Goal: Task Accomplishment & Management: Manage account settings

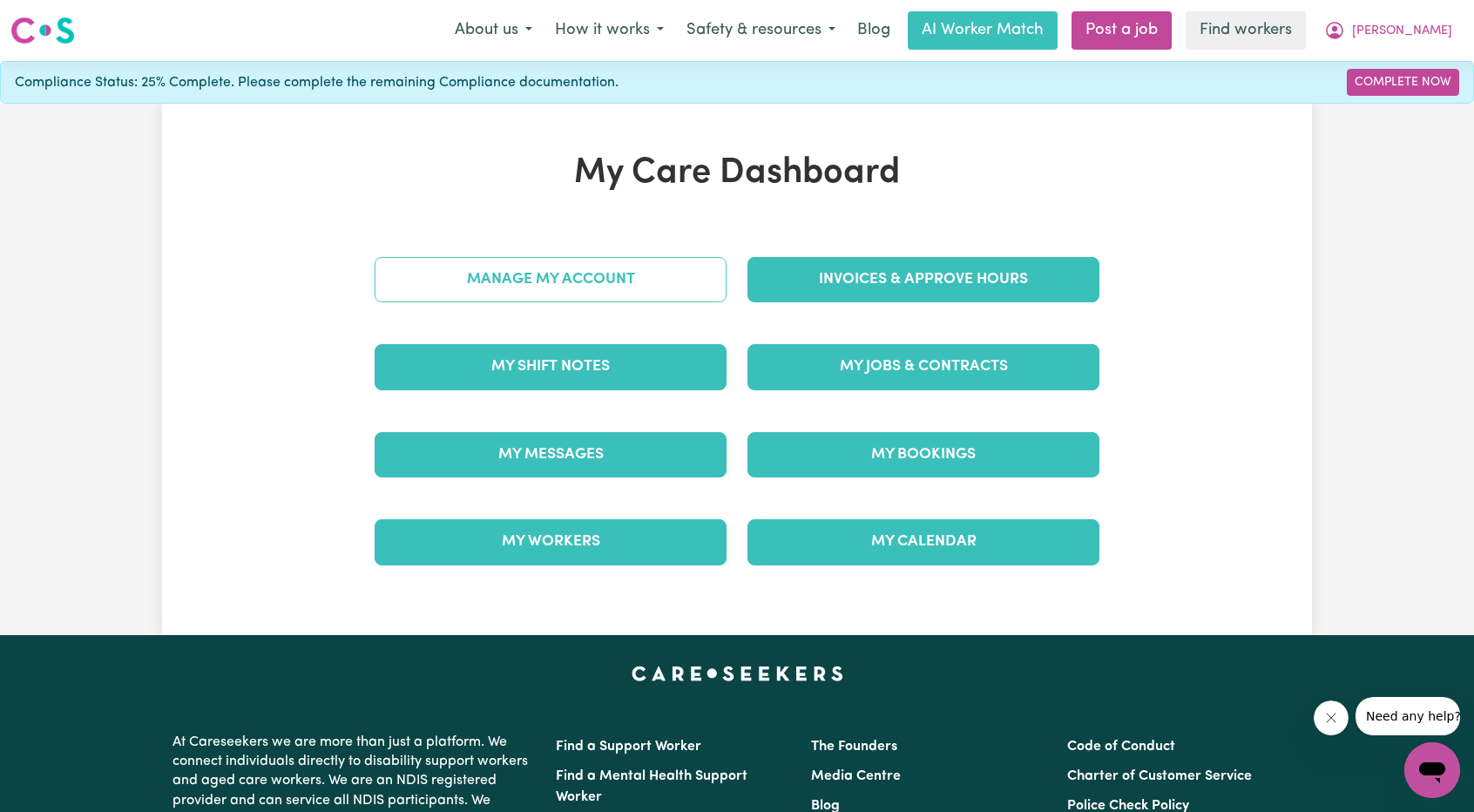
click at [495, 268] on link "Manage My Account" at bounding box center [550, 279] width 352 height 46
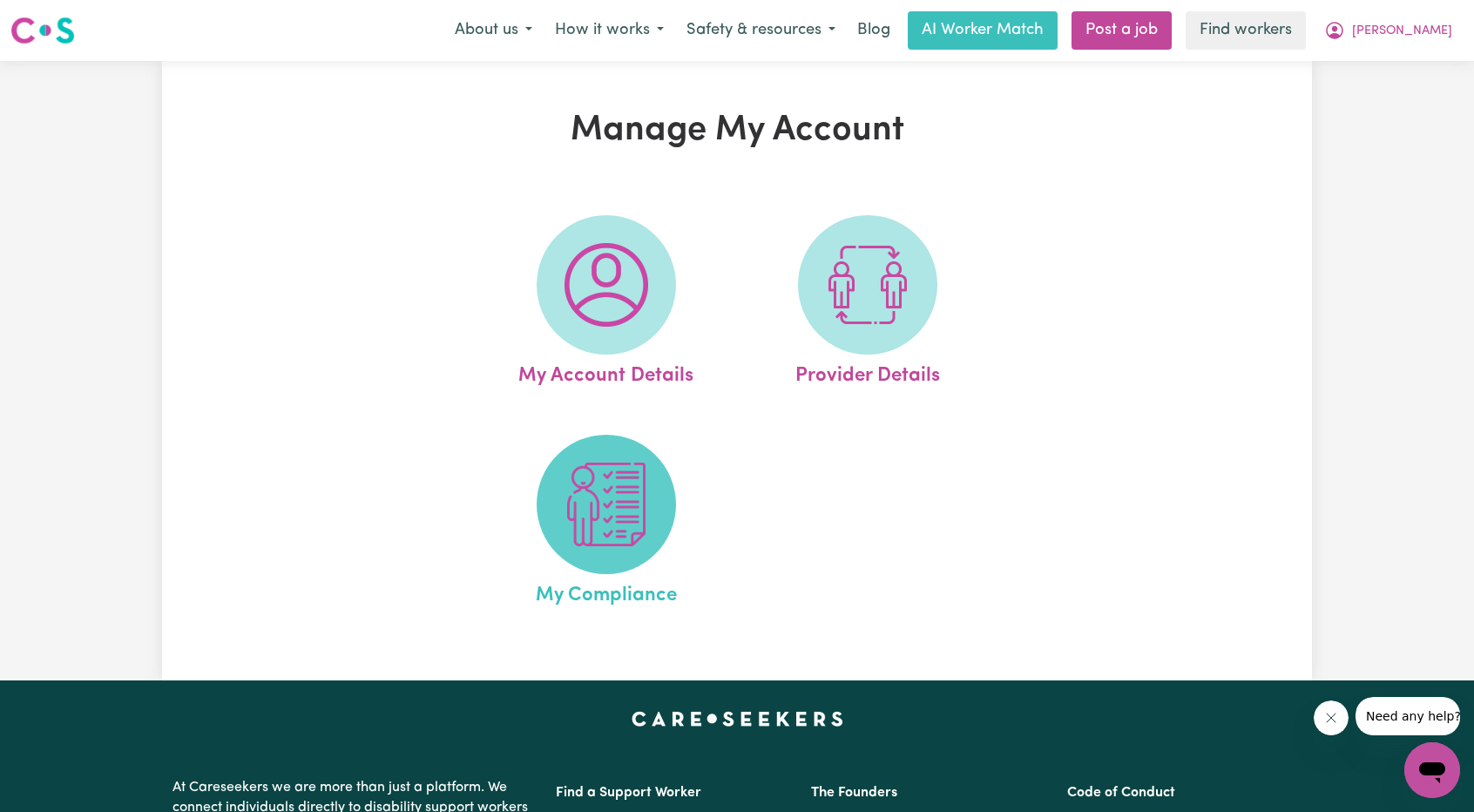
click at [596, 467] on img at bounding box center [606, 504] width 83 height 83
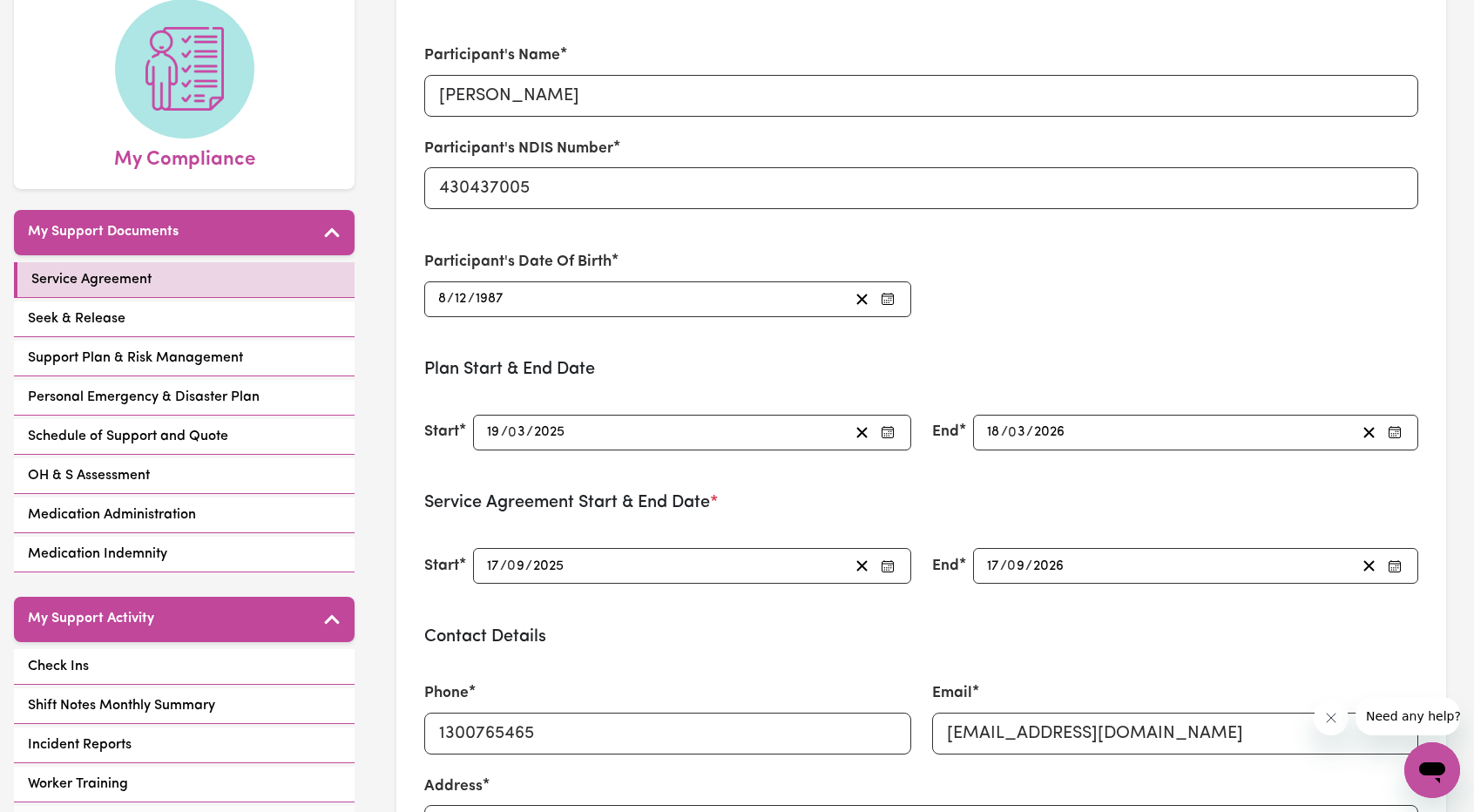
scroll to position [174, 0]
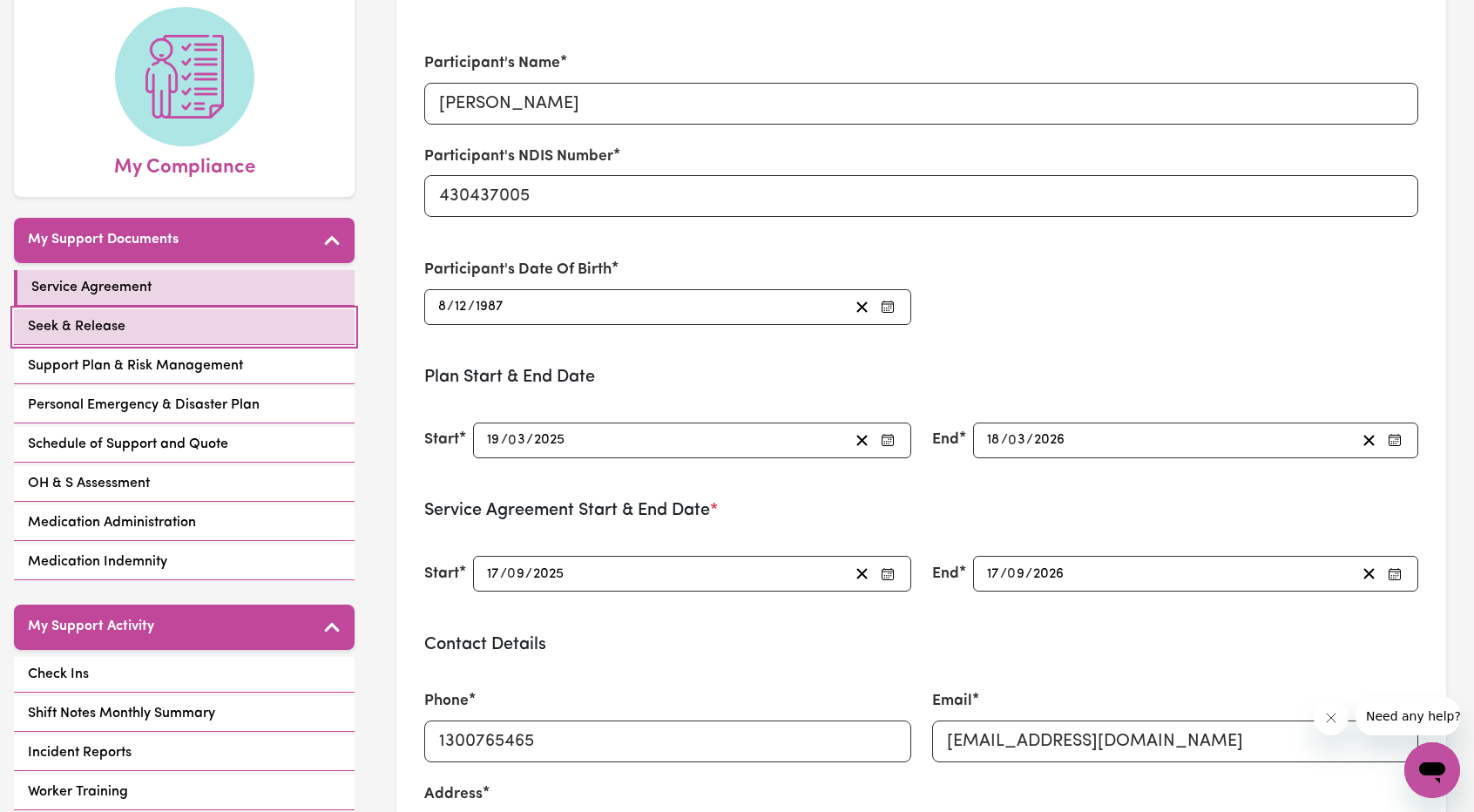
click at [172, 309] on link "Seek & Release" at bounding box center [184, 327] width 341 height 36
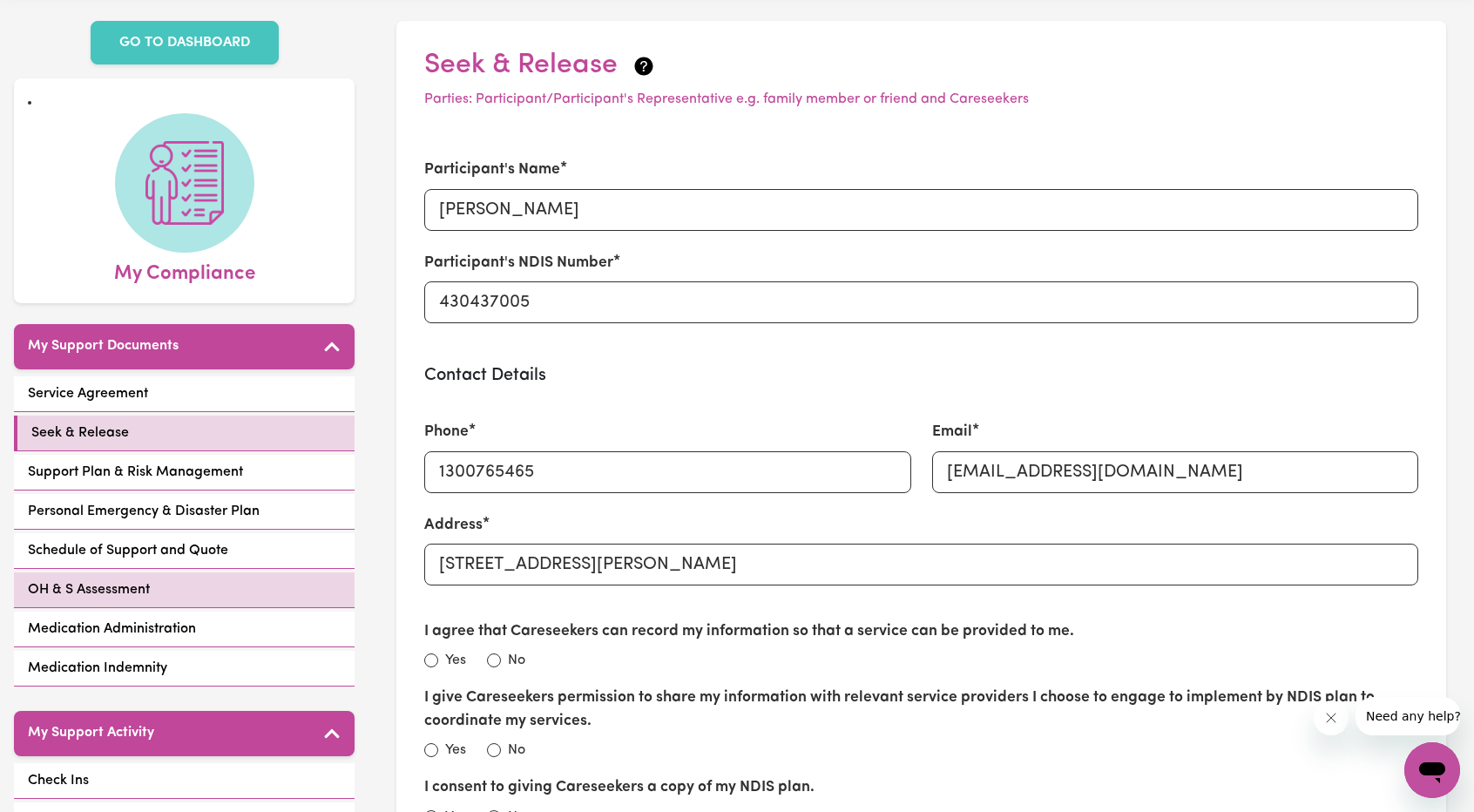
scroll to position [261, 0]
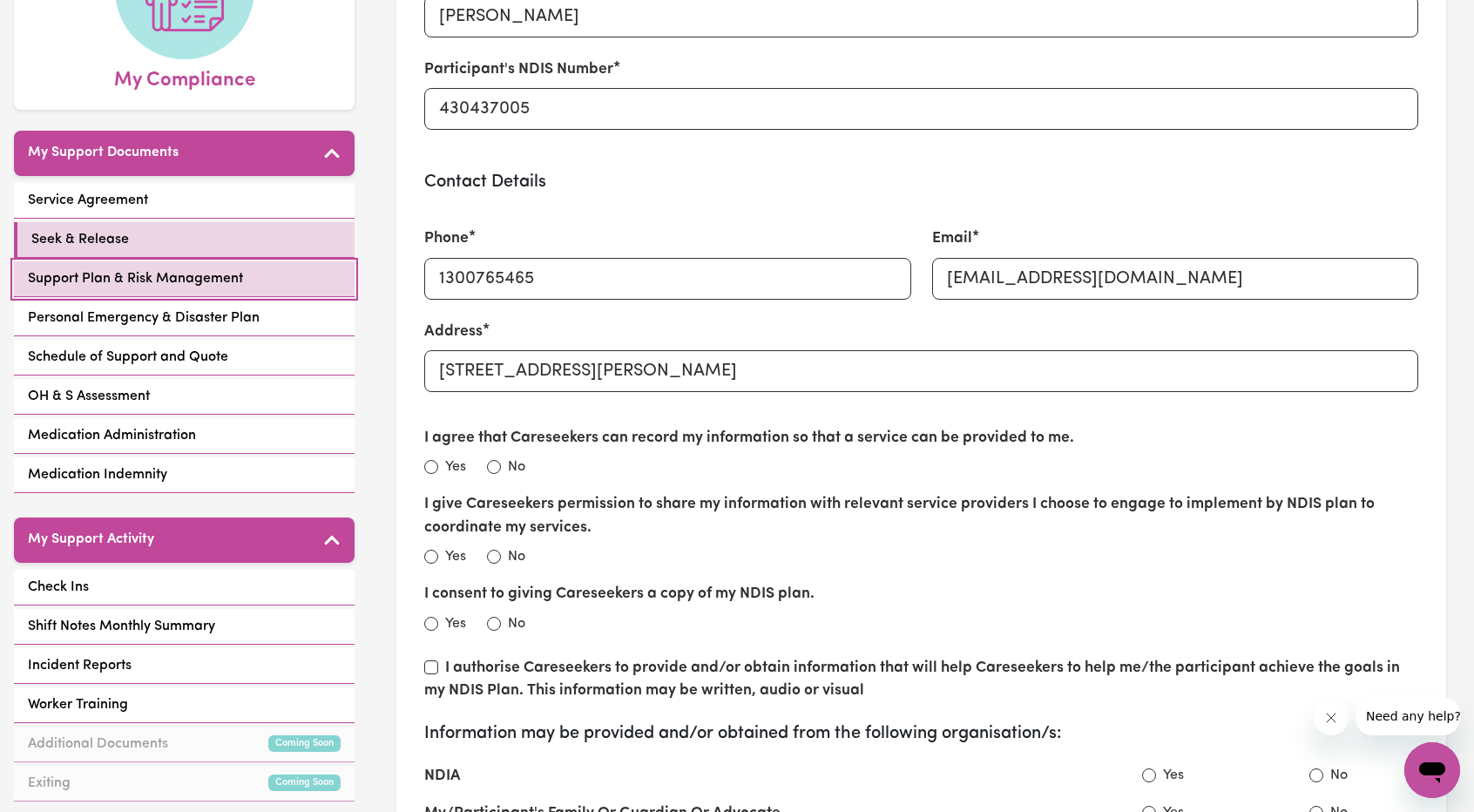
click at [145, 268] on span "Support Plan & Risk Management" at bounding box center [135, 278] width 215 height 21
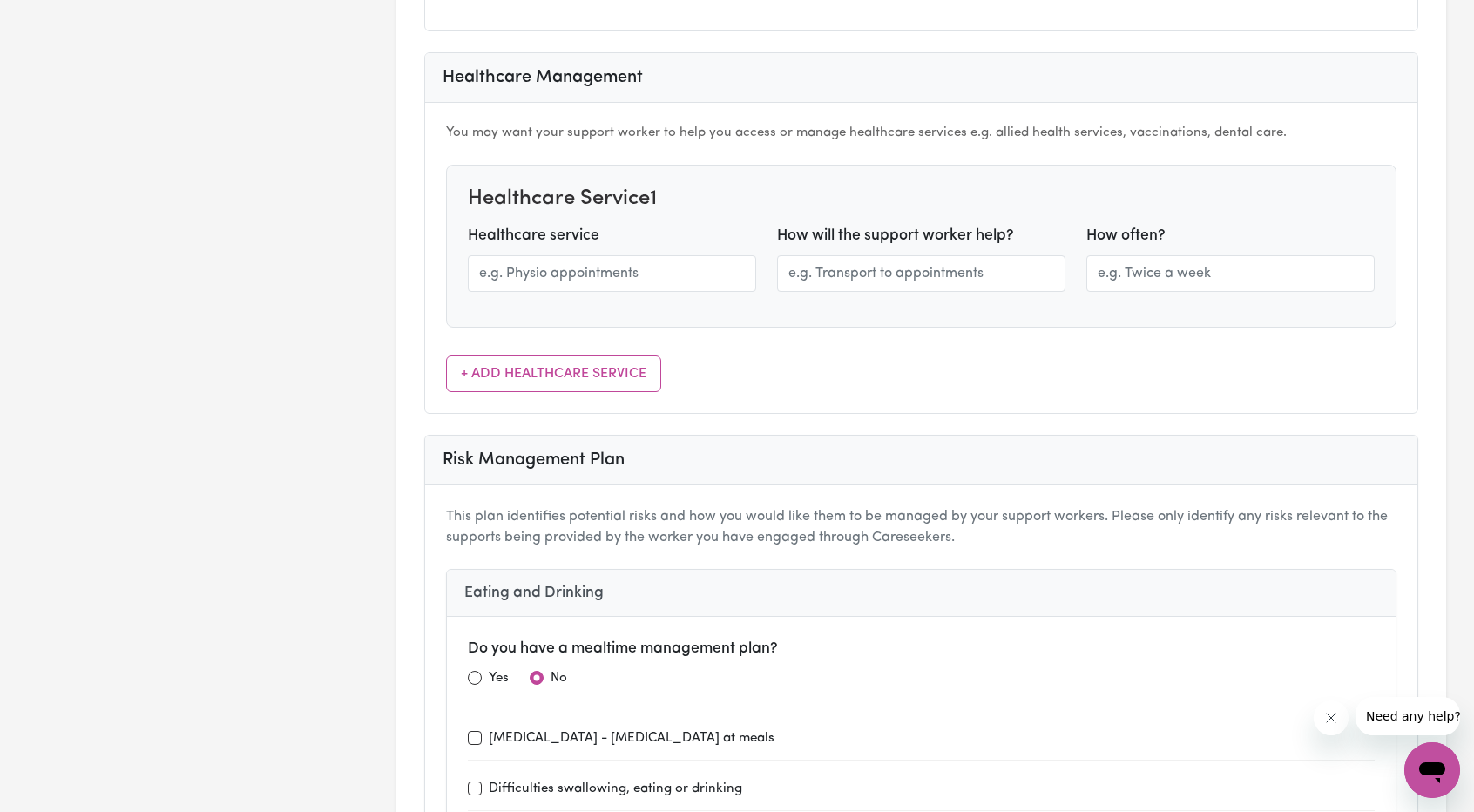
scroll to position [2003, 0]
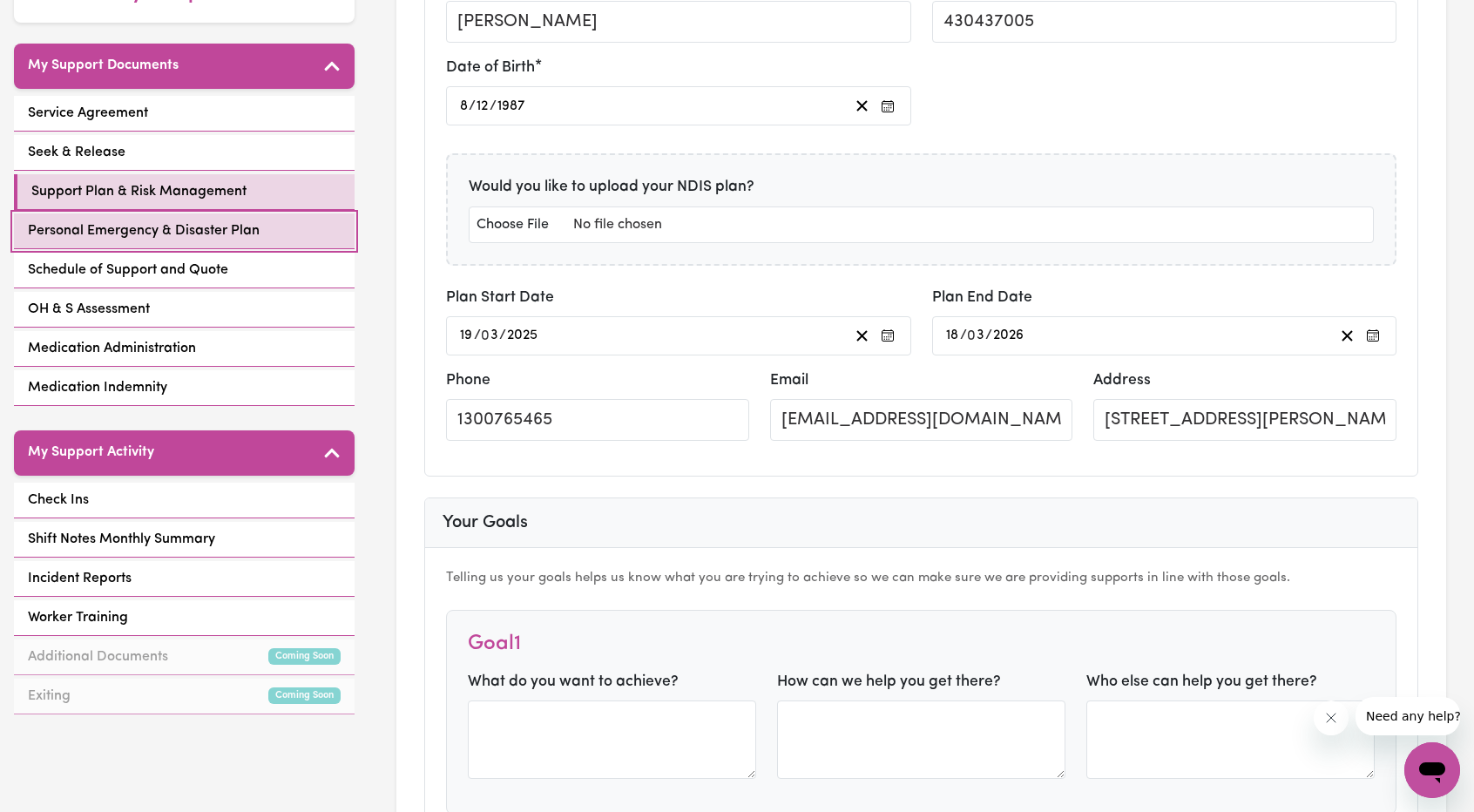
click at [156, 221] on span "Personal Emergency & Disaster Plan" at bounding box center [144, 231] width 232 height 21
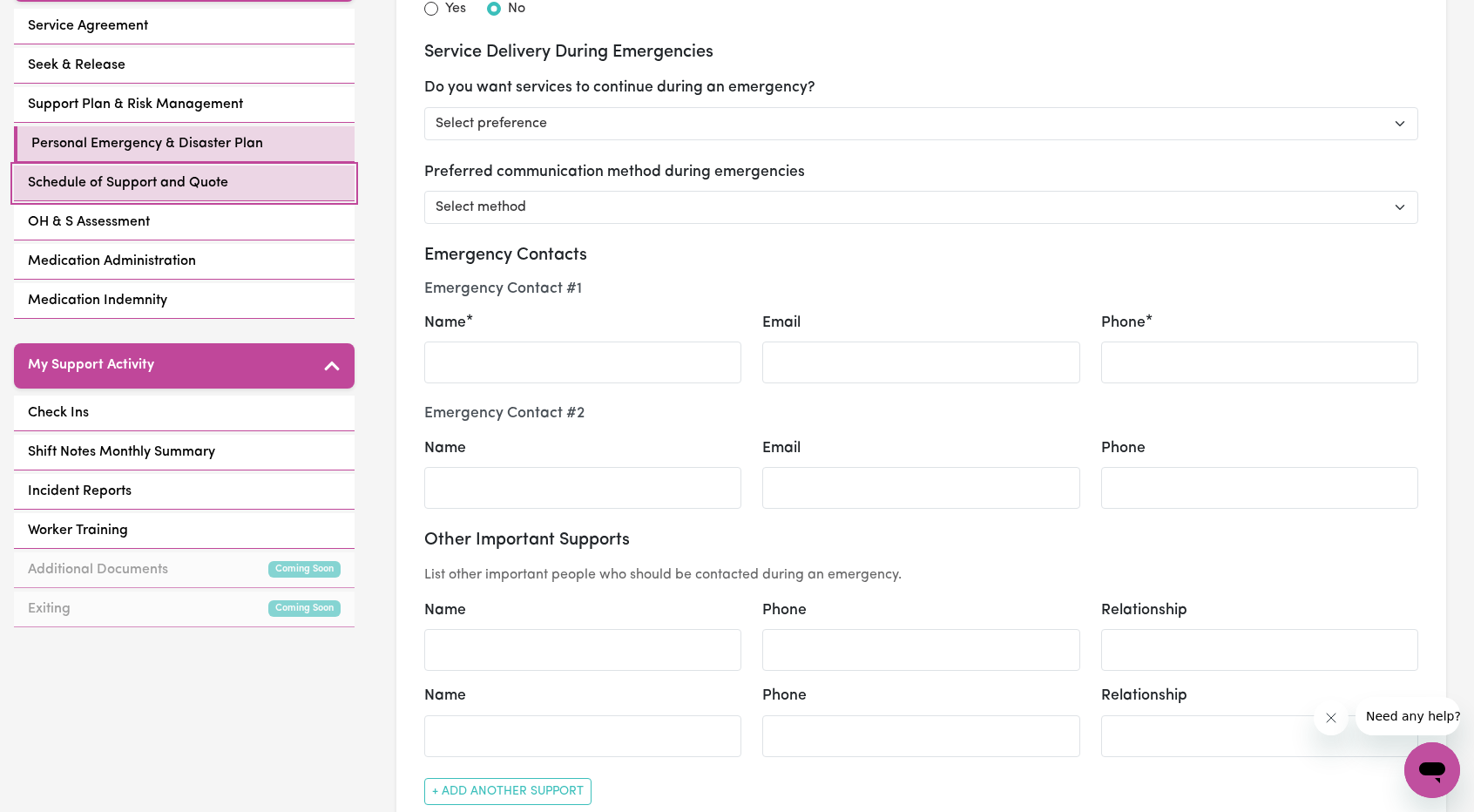
click at [186, 172] on span "Schedule of Support and Quote" at bounding box center [128, 182] width 200 height 21
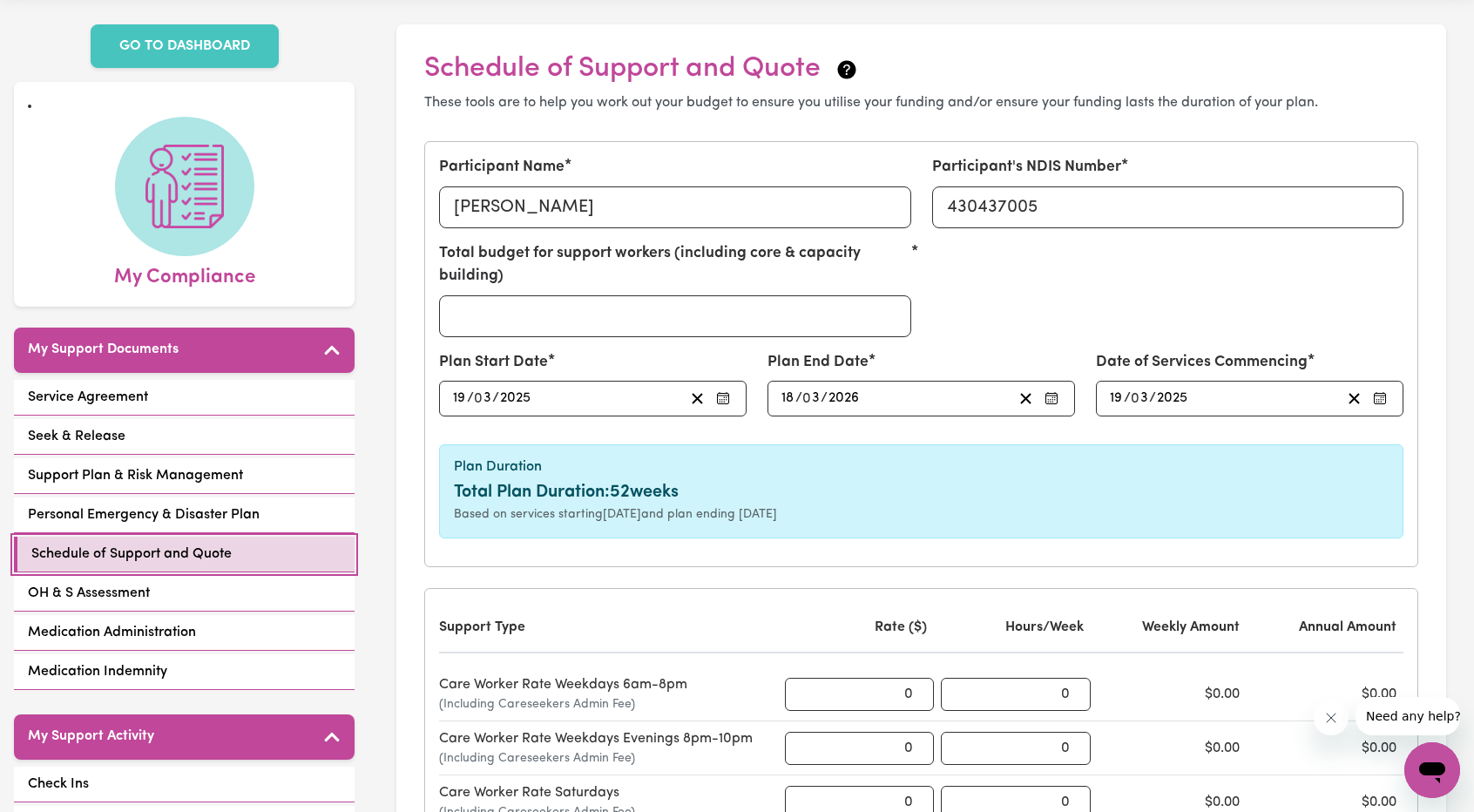
scroll to position [174, 0]
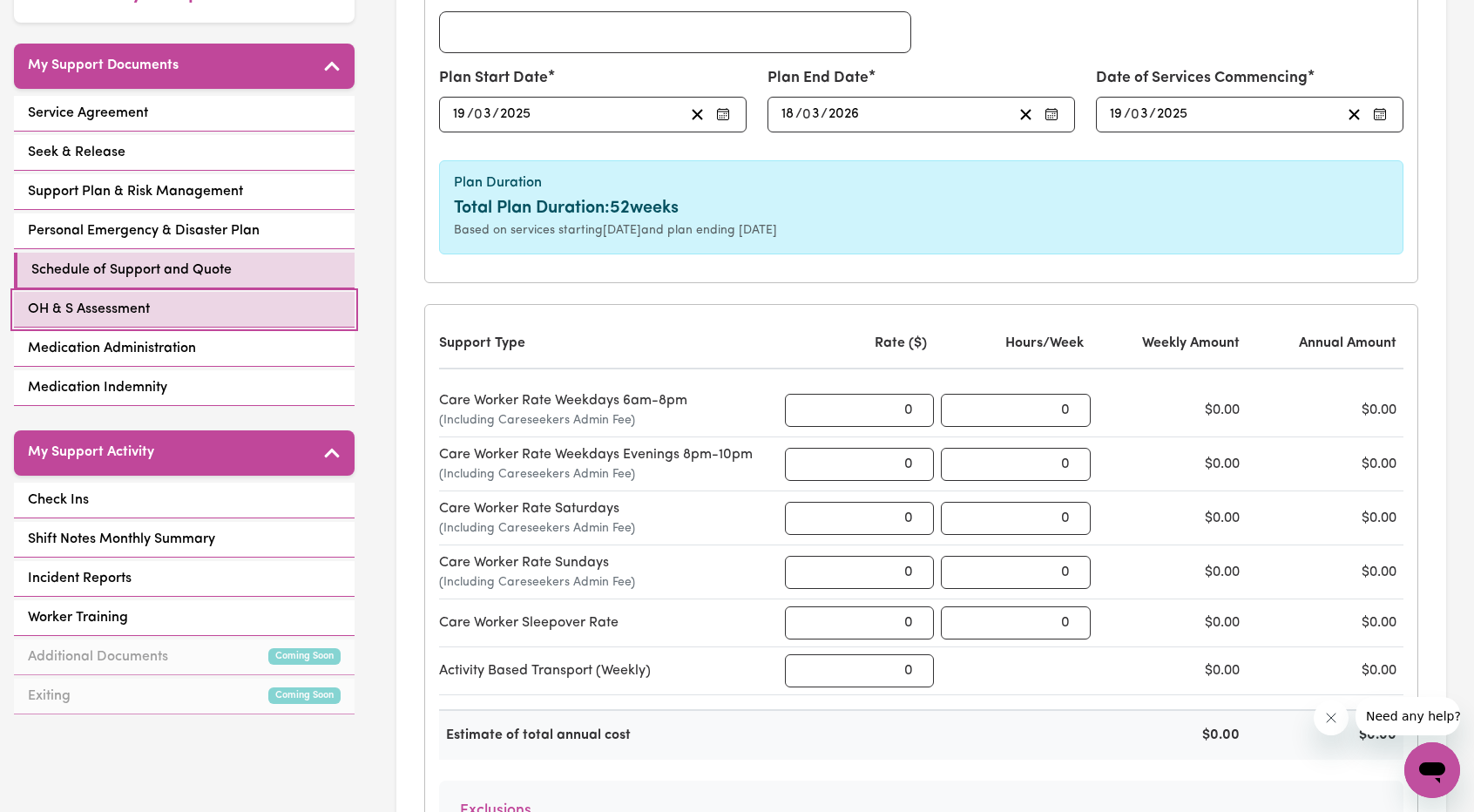
click at [134, 299] on span "OH & S Assessment" at bounding box center [88, 309] width 122 height 21
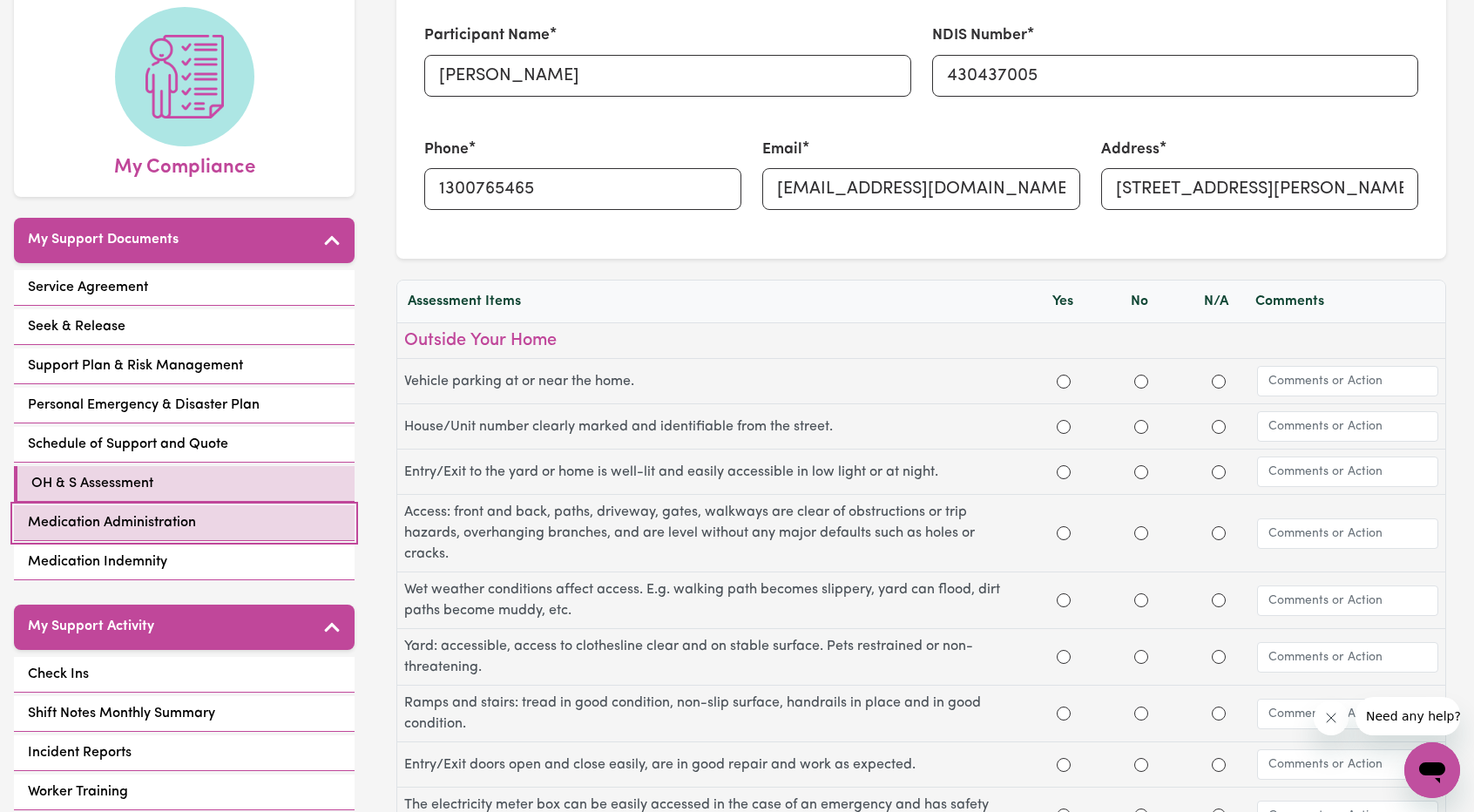
click at [156, 510] on link "Medication Administration" at bounding box center [184, 523] width 341 height 36
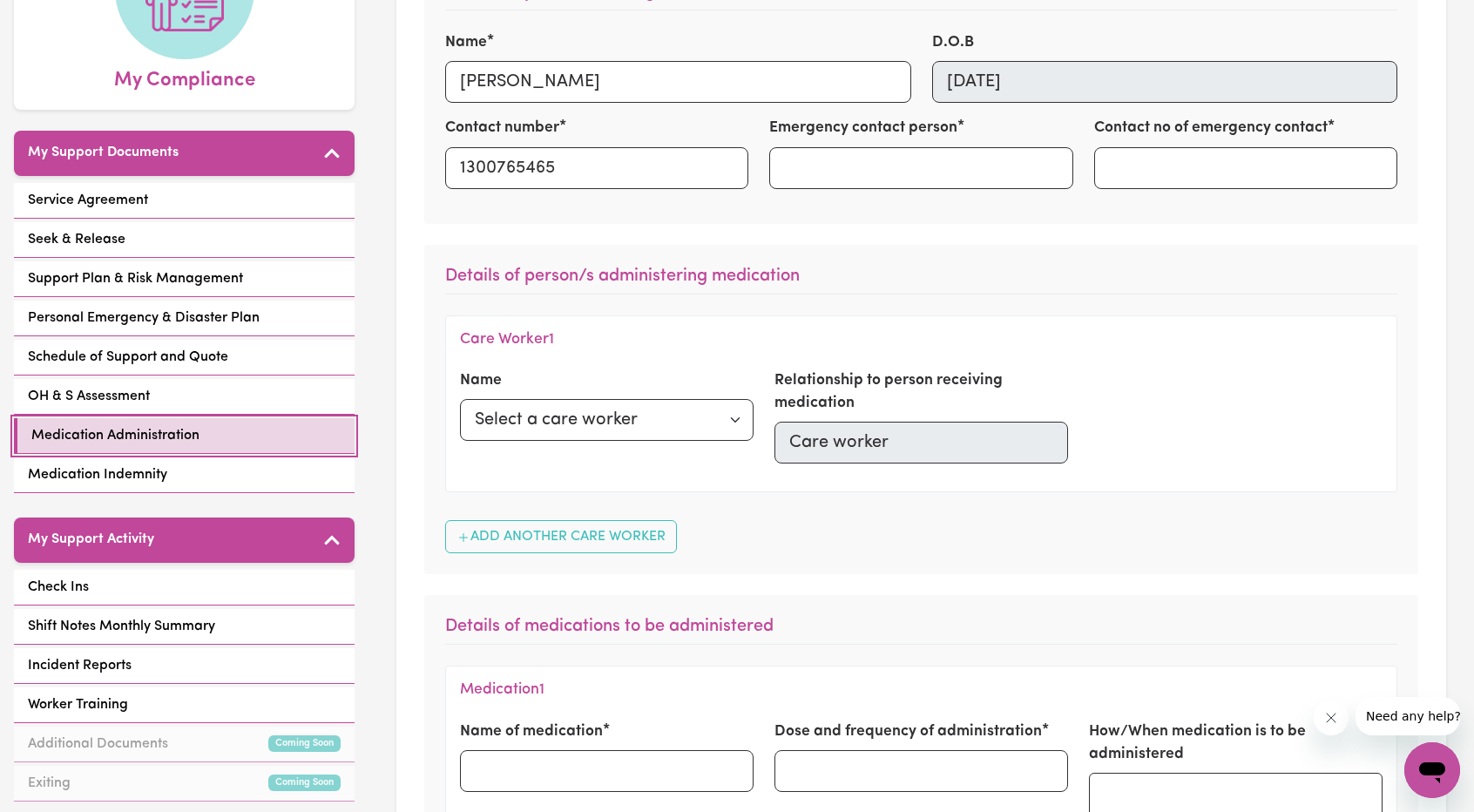
scroll to position [436, 0]
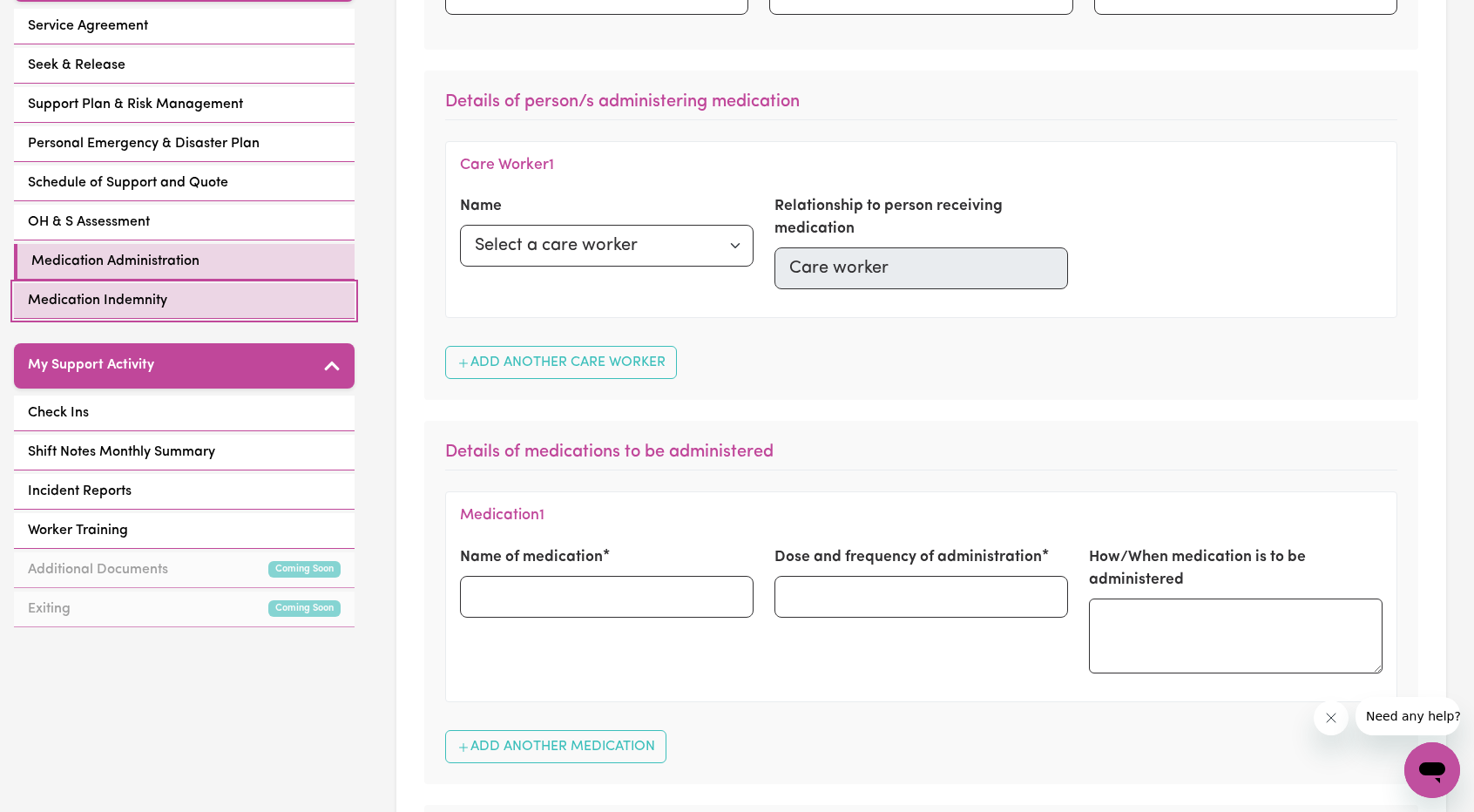
click at [142, 290] on span "Medication Indemnity" at bounding box center [97, 300] width 140 height 21
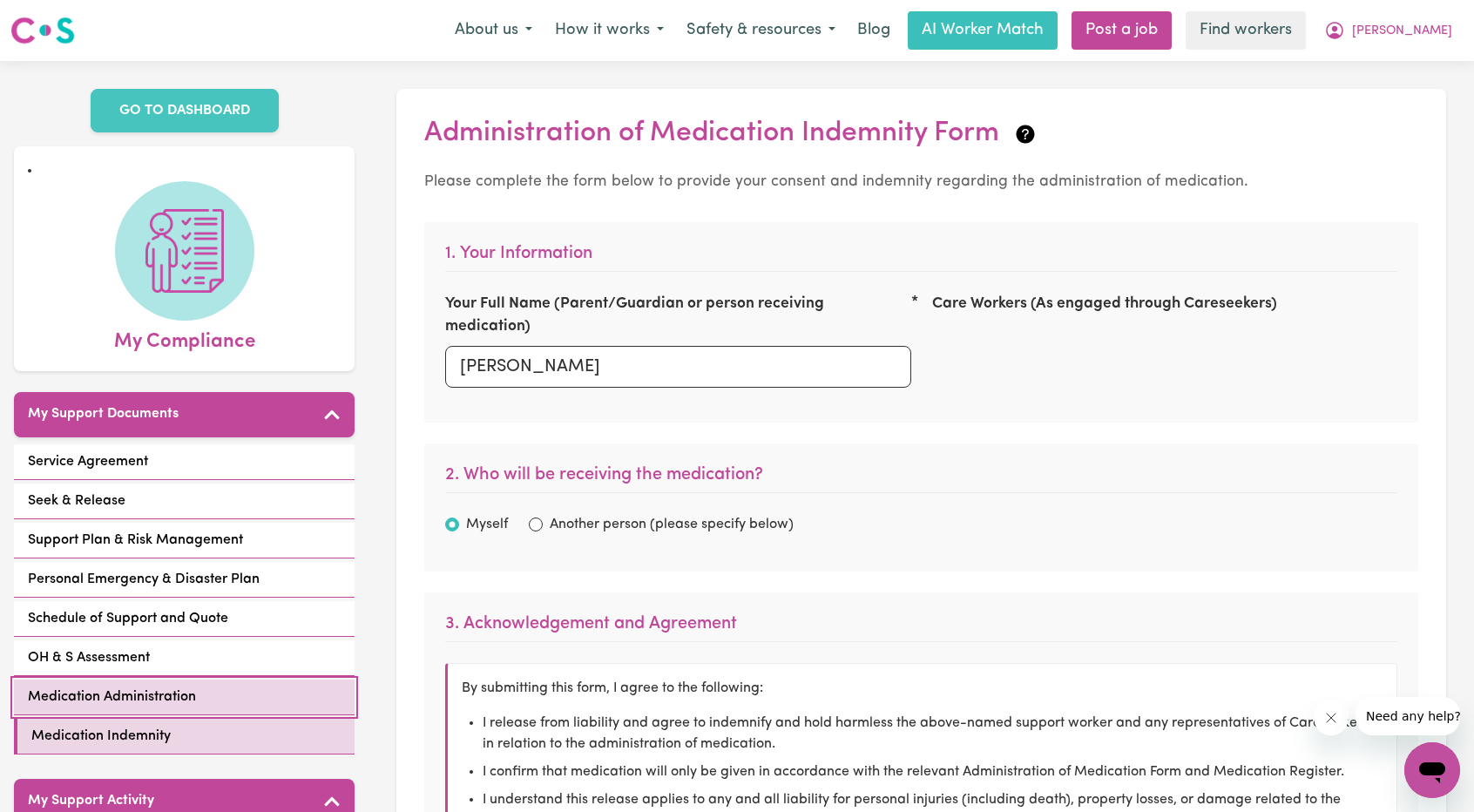
click at [178, 686] on span "Medication Administration" at bounding box center [112, 696] width 168 height 21
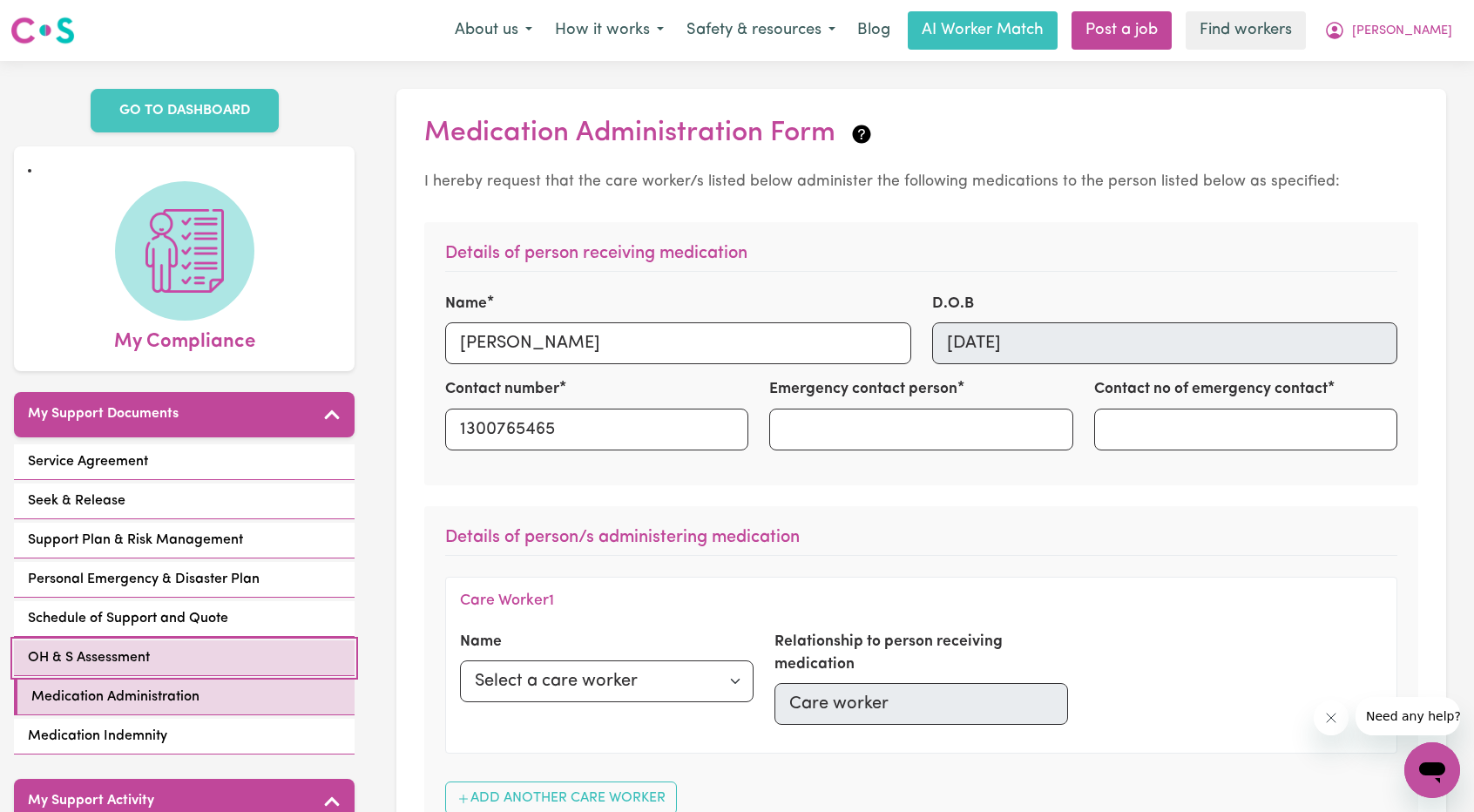
click at [210, 648] on link "OH & S Assessment" at bounding box center [184, 658] width 341 height 36
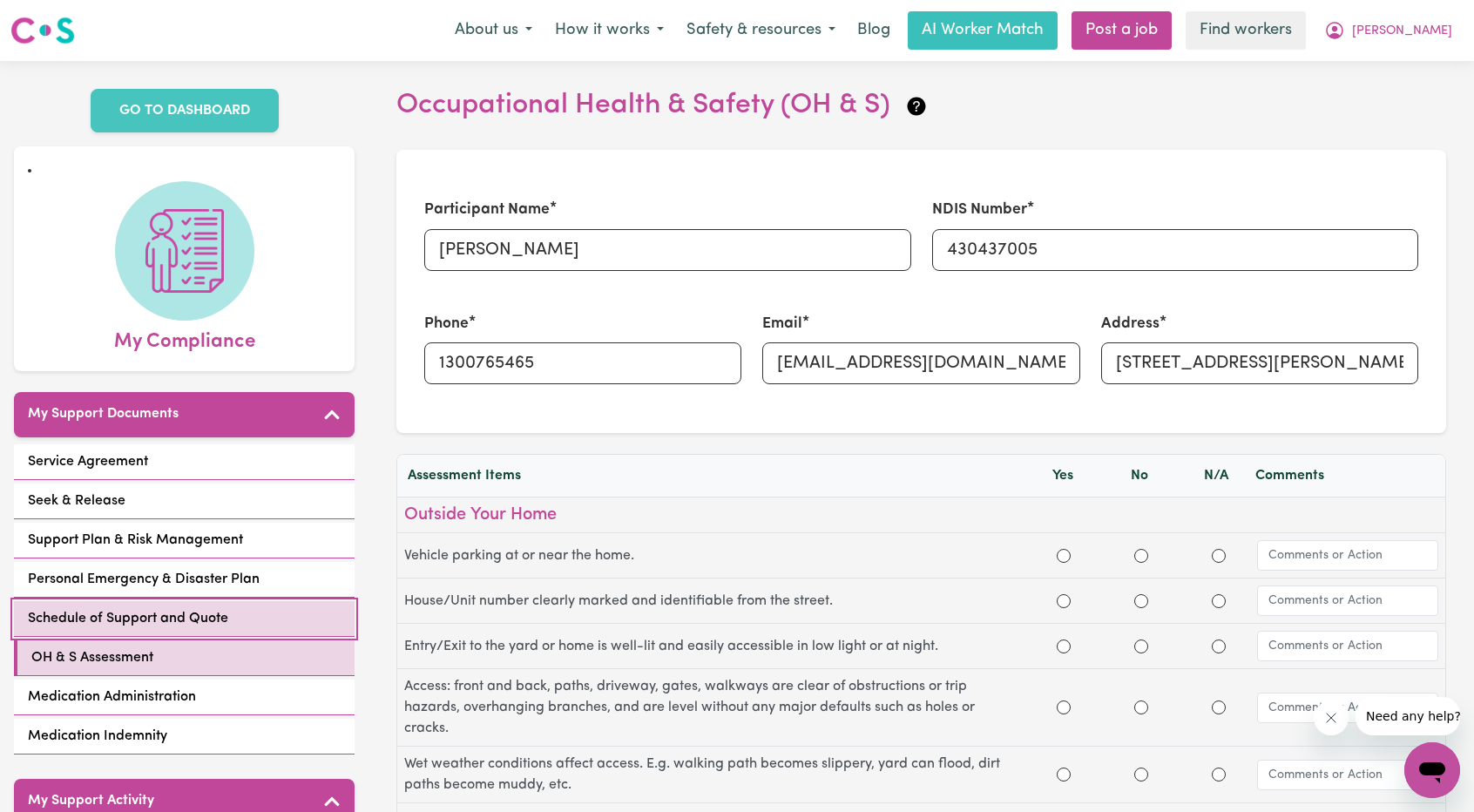
click at [205, 608] on span "Schedule of Support and Quote" at bounding box center [128, 618] width 200 height 21
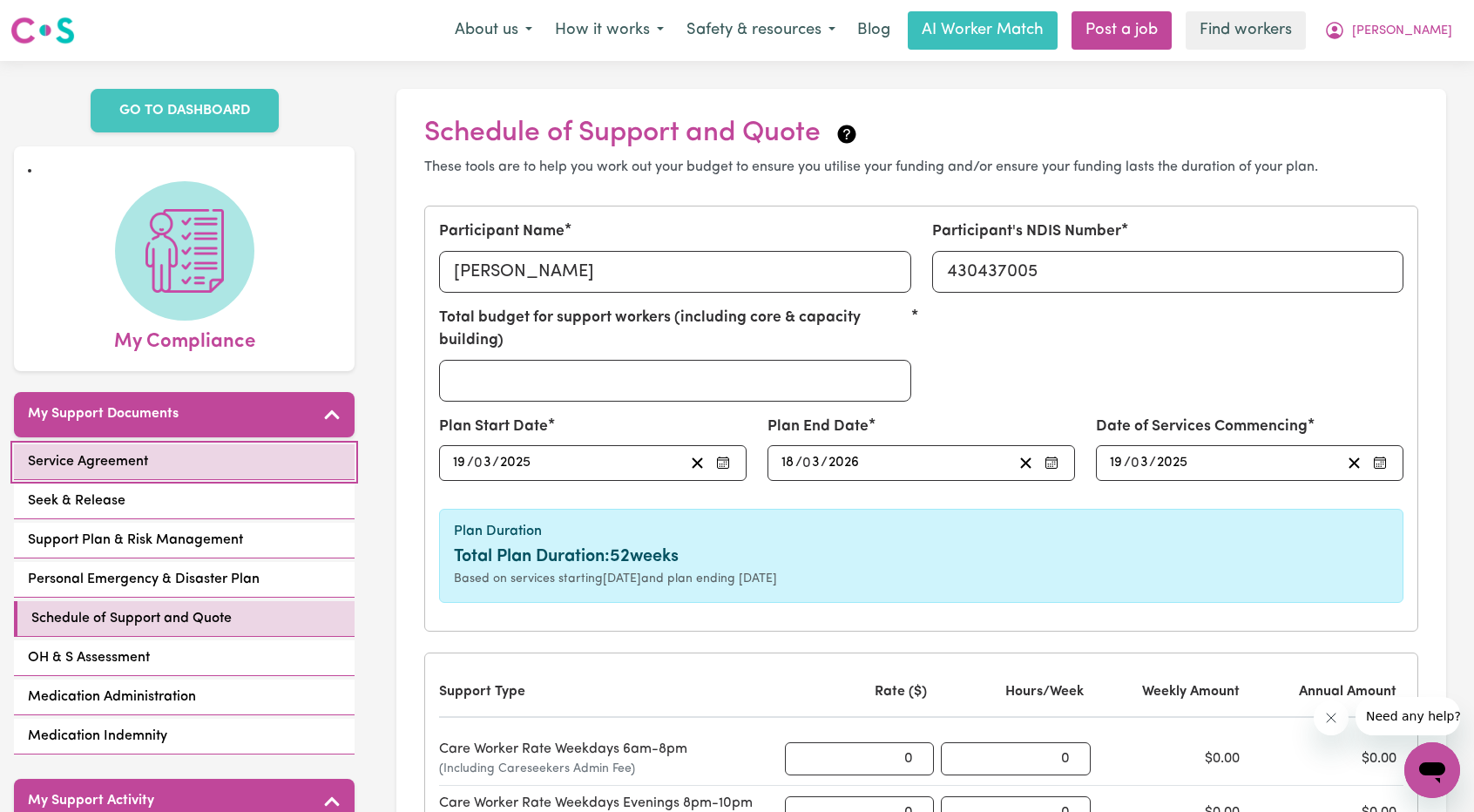
click at [209, 447] on link "Service Agreement" at bounding box center [184, 462] width 341 height 36
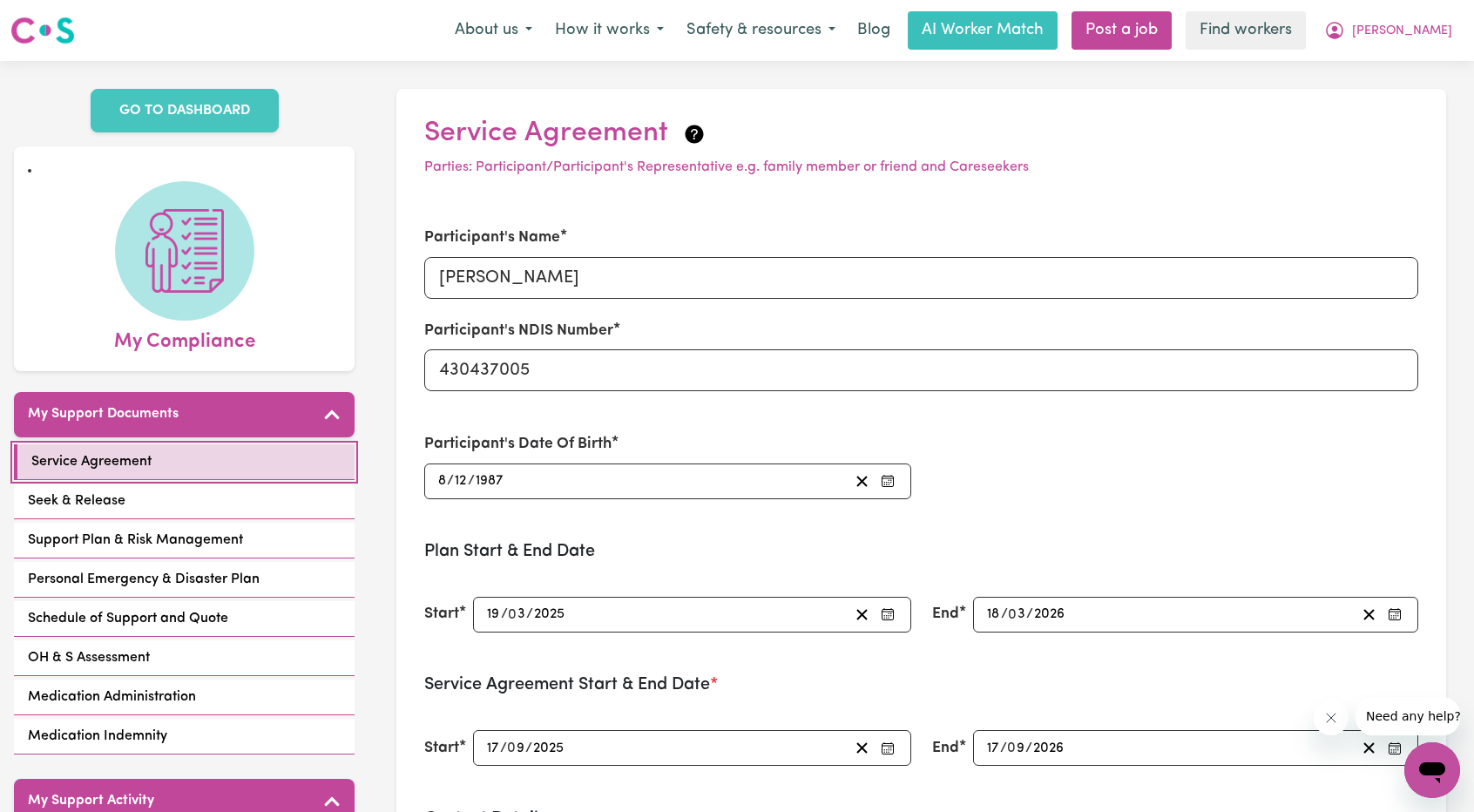
click at [168, 457] on link "Service Agreement" at bounding box center [184, 462] width 341 height 36
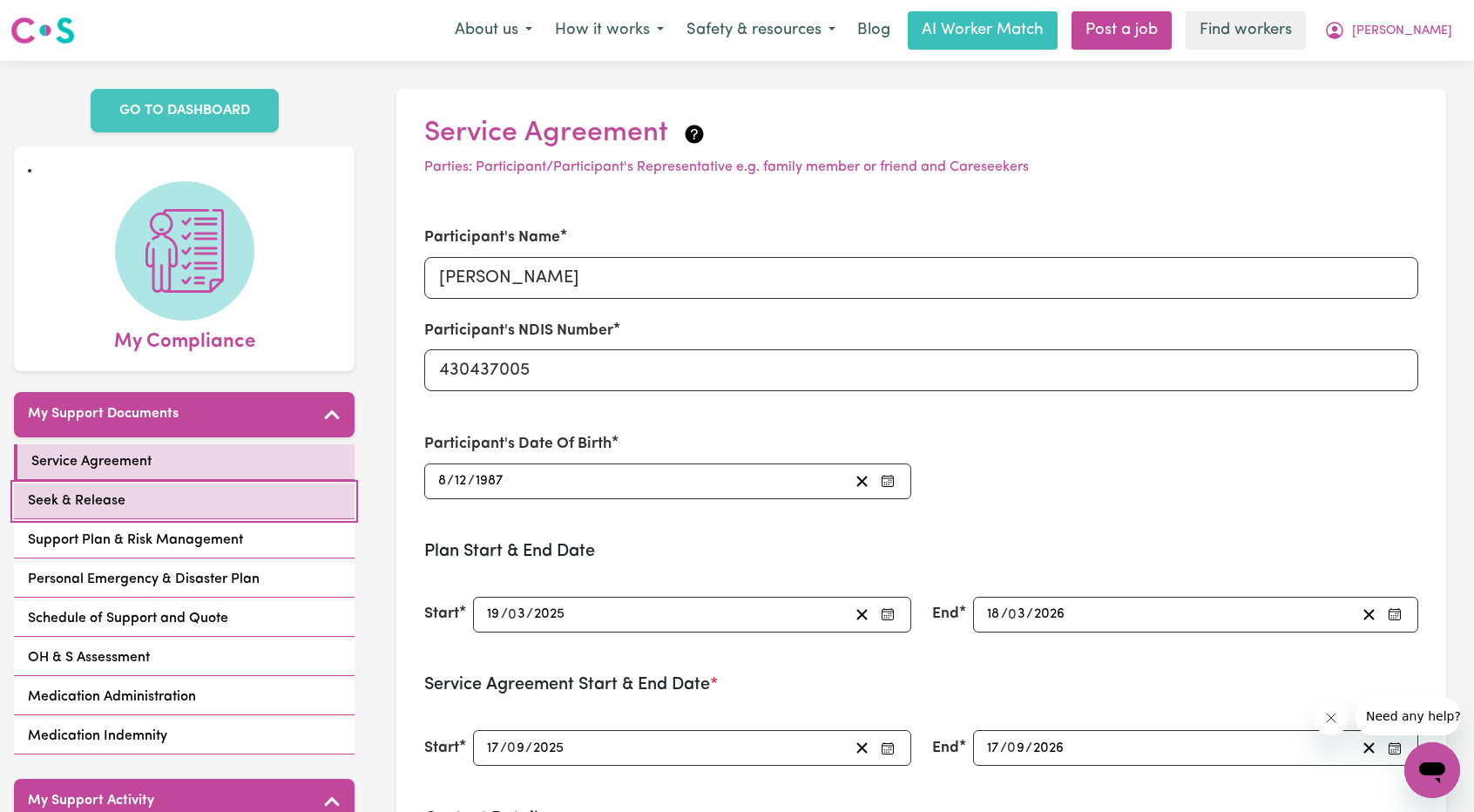
click at [170, 483] on link "Seek & Release" at bounding box center [184, 501] width 341 height 36
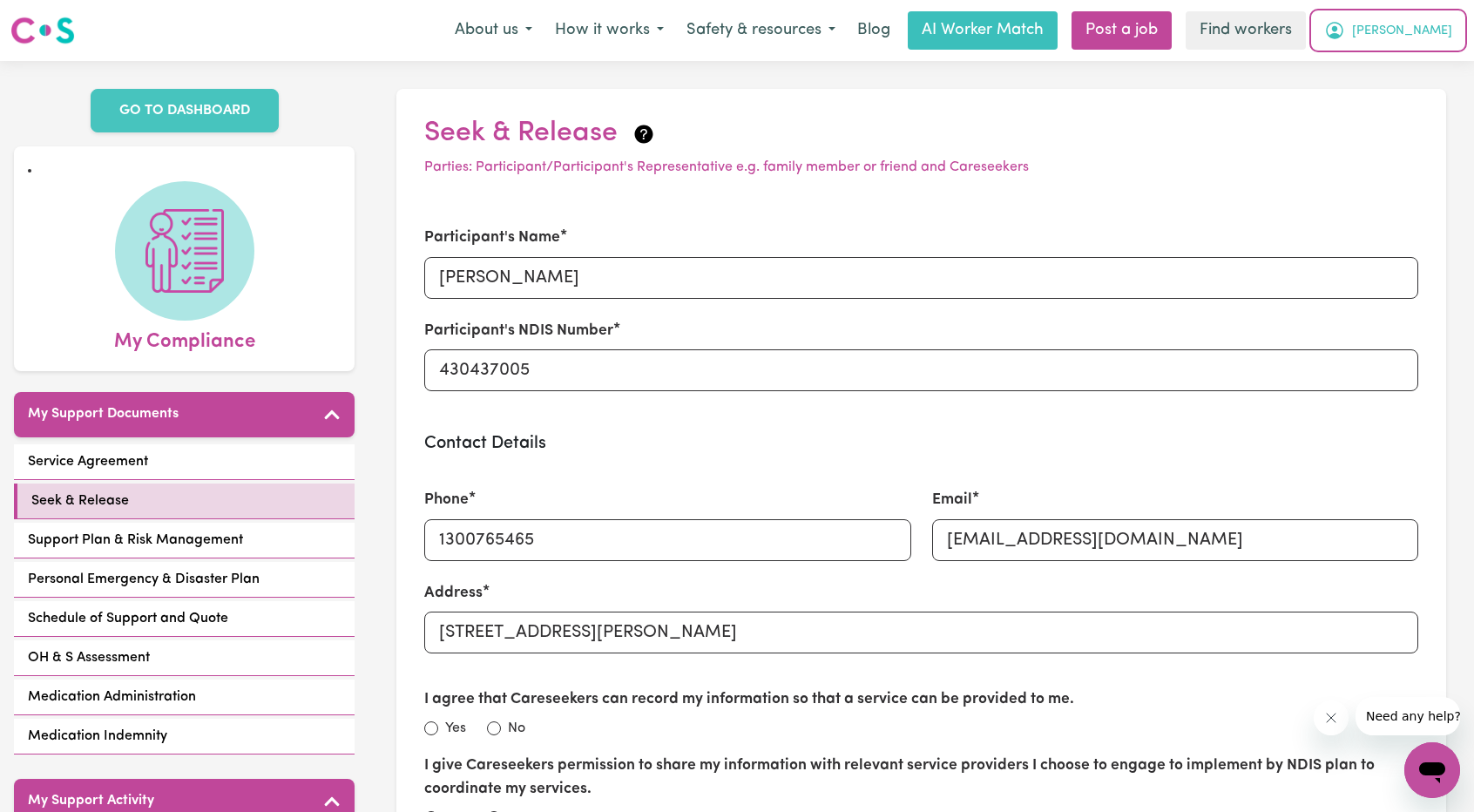
click at [1414, 39] on span "[PERSON_NAME]" at bounding box center [1402, 31] width 100 height 19
click at [1400, 70] on link "My Dashboard" at bounding box center [1394, 67] width 138 height 33
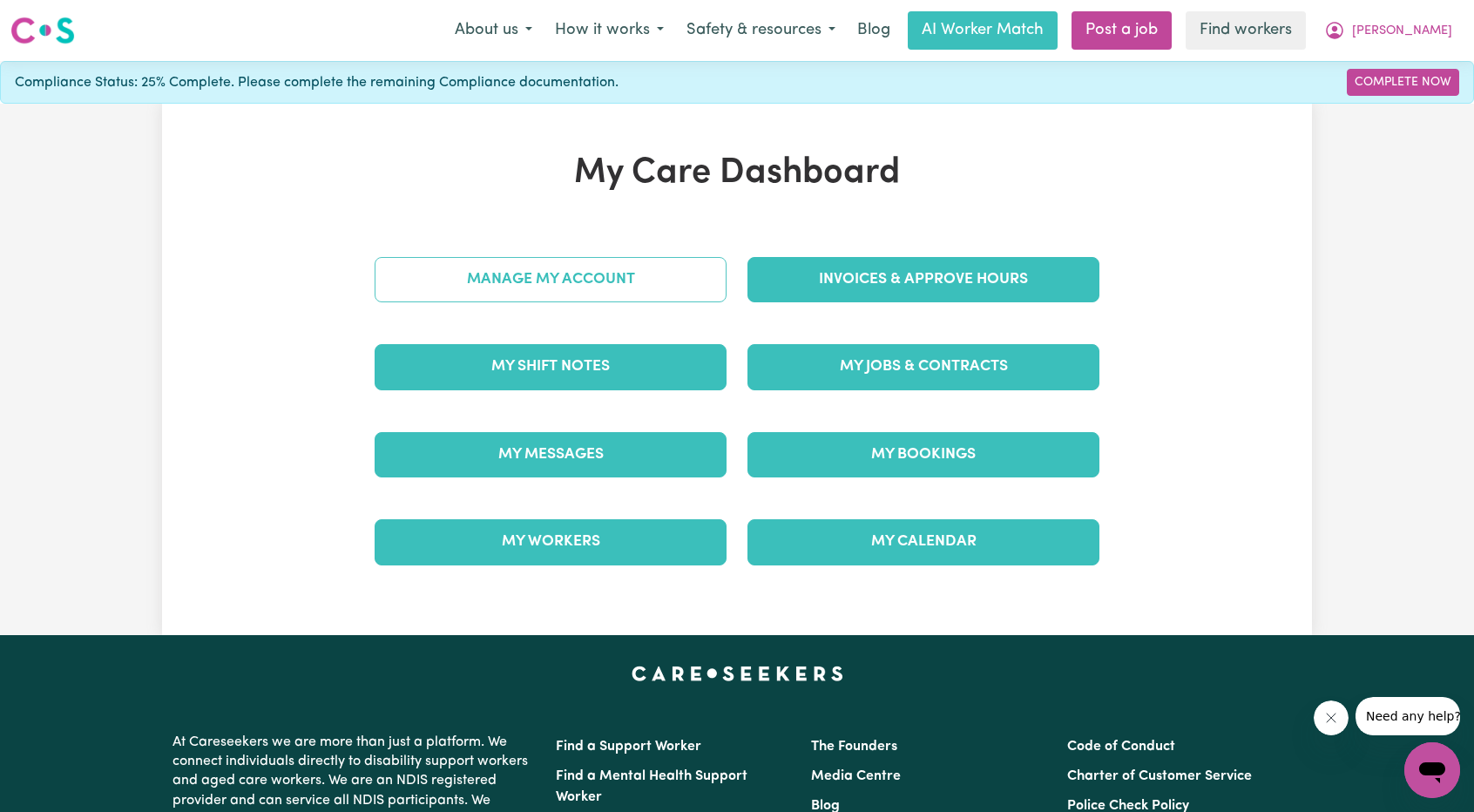
click at [599, 266] on link "Manage My Account" at bounding box center [550, 279] width 352 height 46
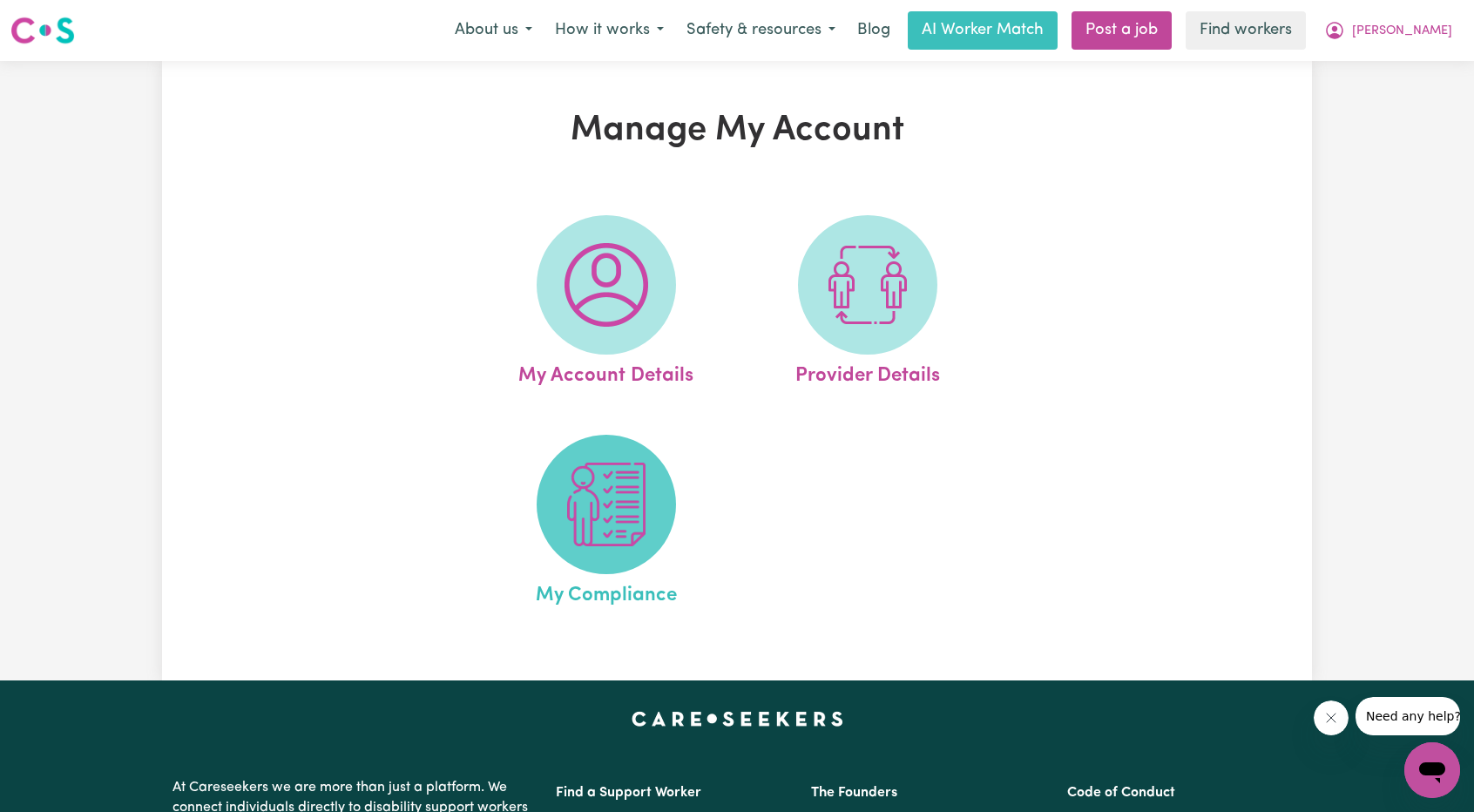
click at [610, 473] on img at bounding box center [606, 504] width 83 height 83
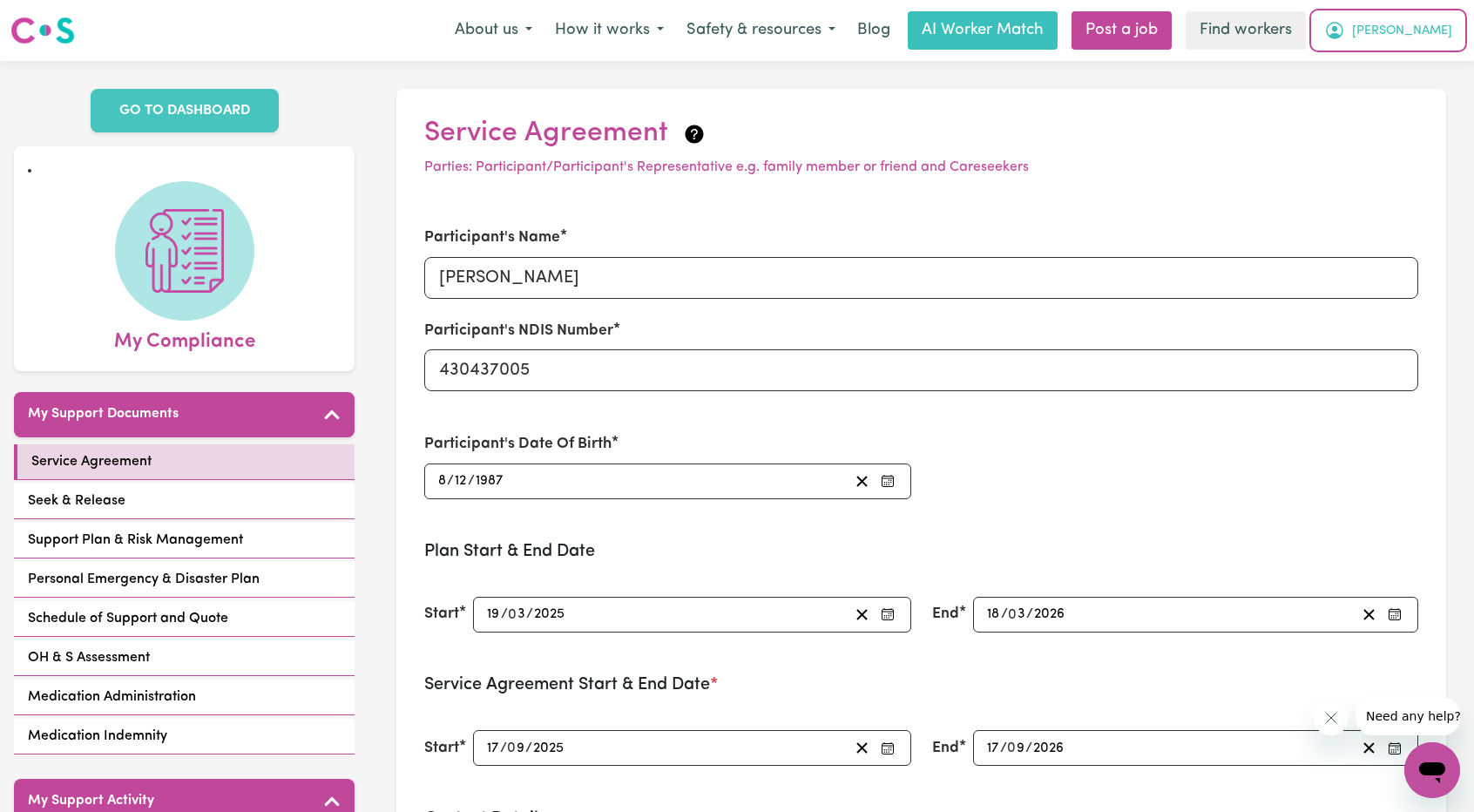
click at [1412, 23] on span "[PERSON_NAME]" at bounding box center [1402, 31] width 100 height 19
click at [1388, 51] on link "My Dashboard" at bounding box center [1394, 67] width 138 height 33
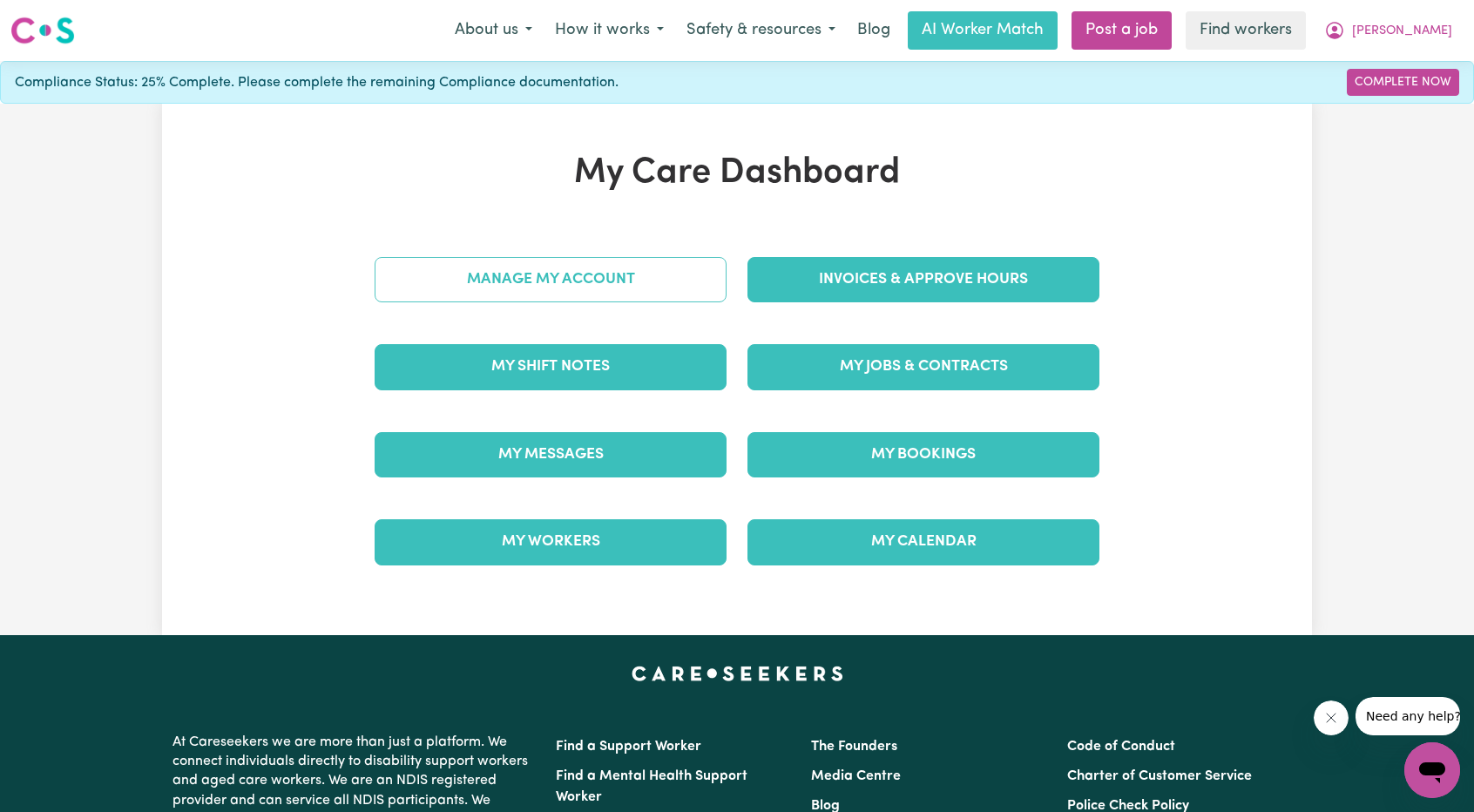
click at [629, 304] on div "Manage My Account" at bounding box center [551, 279] width 372 height 87
click at [628, 298] on link "Manage My Account" at bounding box center [550, 279] width 352 height 46
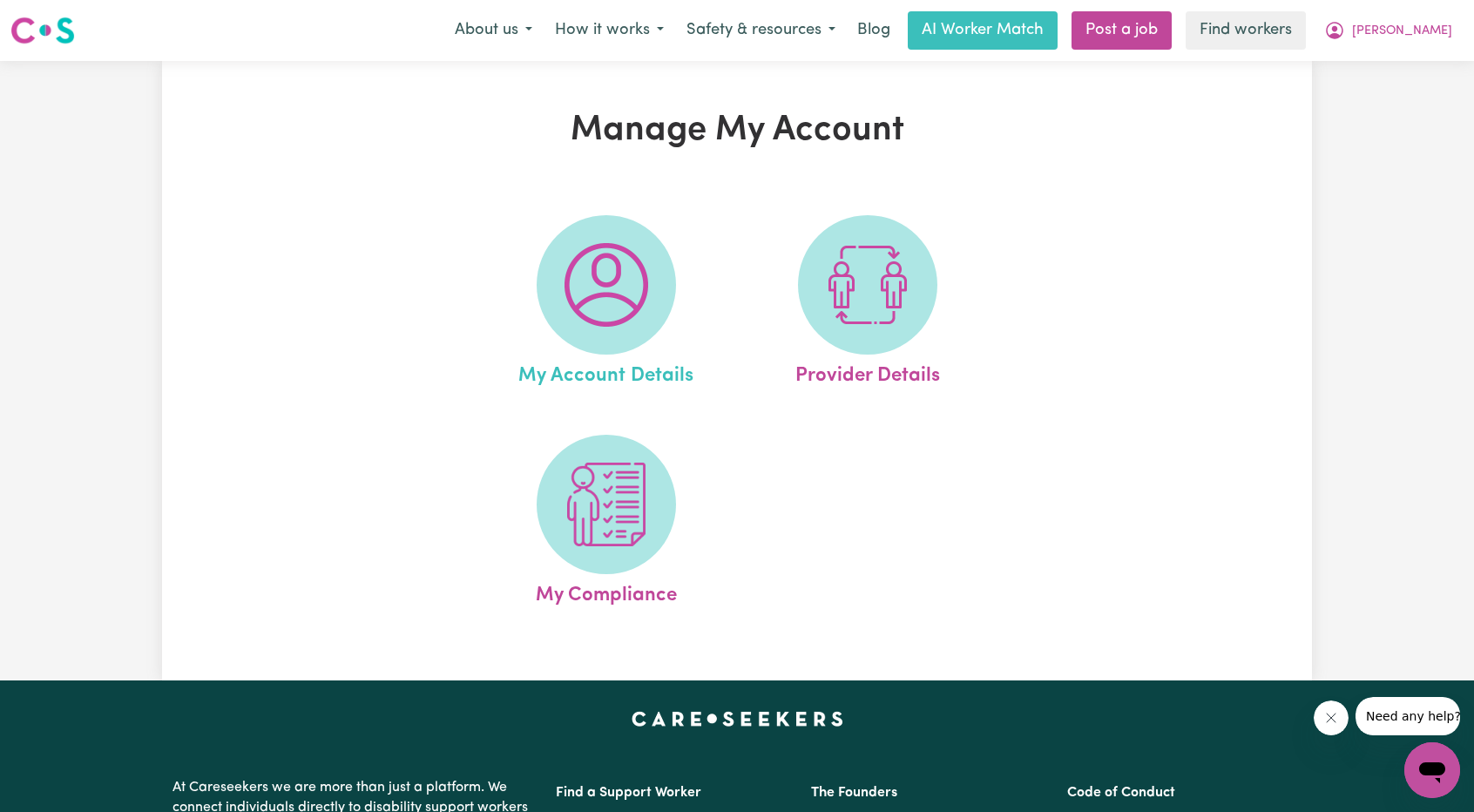
click at [587, 370] on span "My Account Details" at bounding box center [605, 372] width 175 height 37
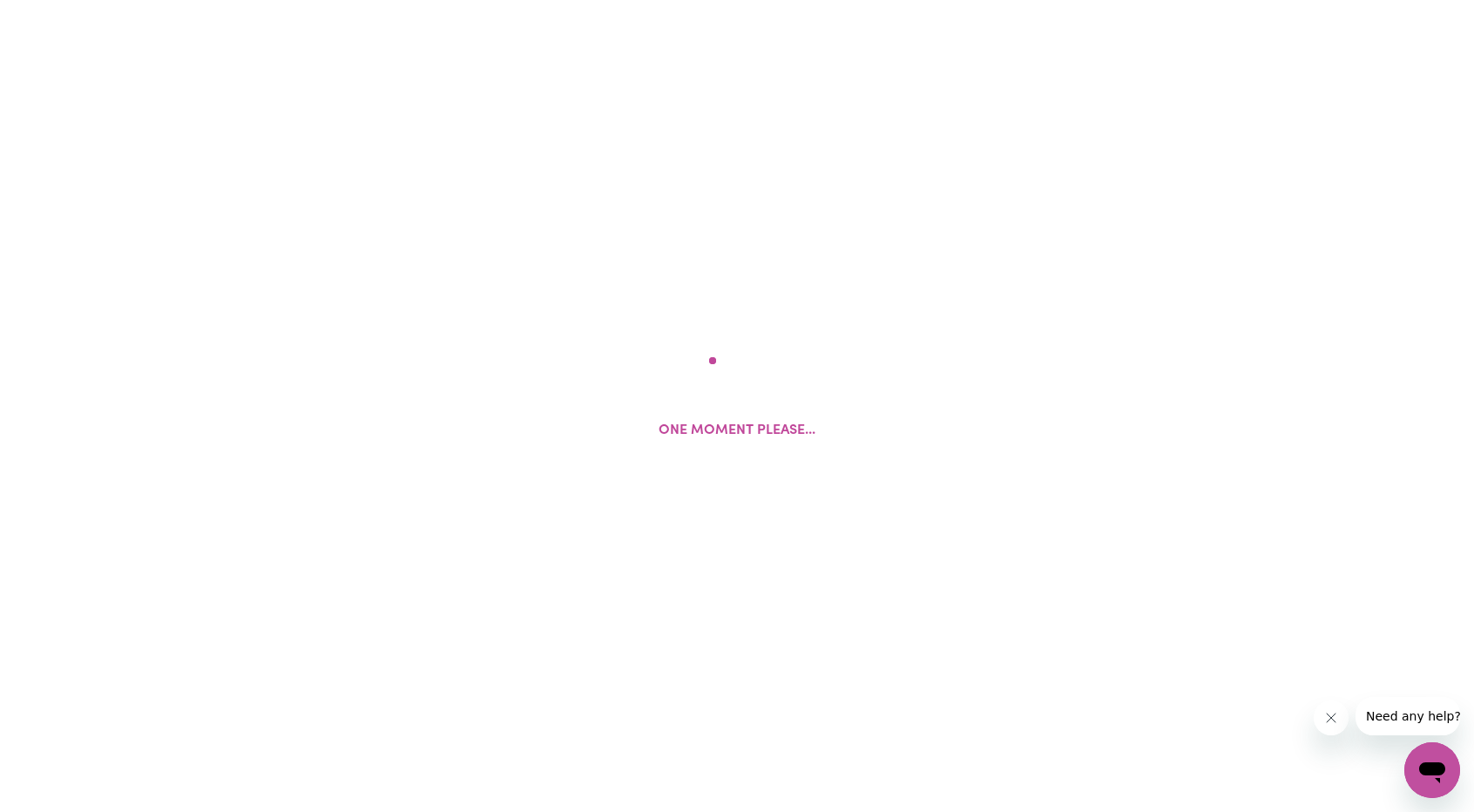
select select "Australian"
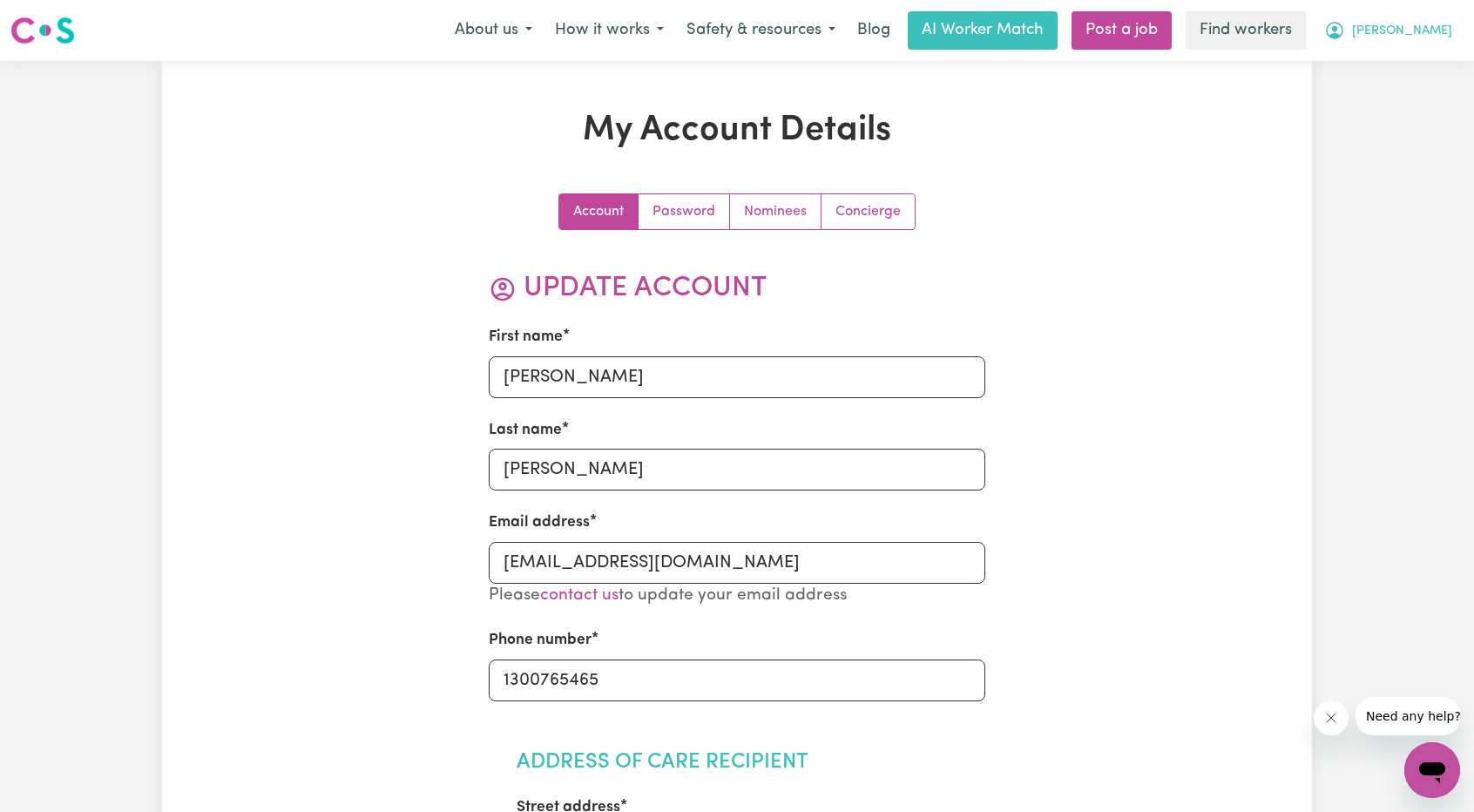
click at [1421, 35] on span "[PERSON_NAME]" at bounding box center [1402, 31] width 100 height 19
click at [710, 199] on link "Password" at bounding box center [684, 211] width 91 height 35
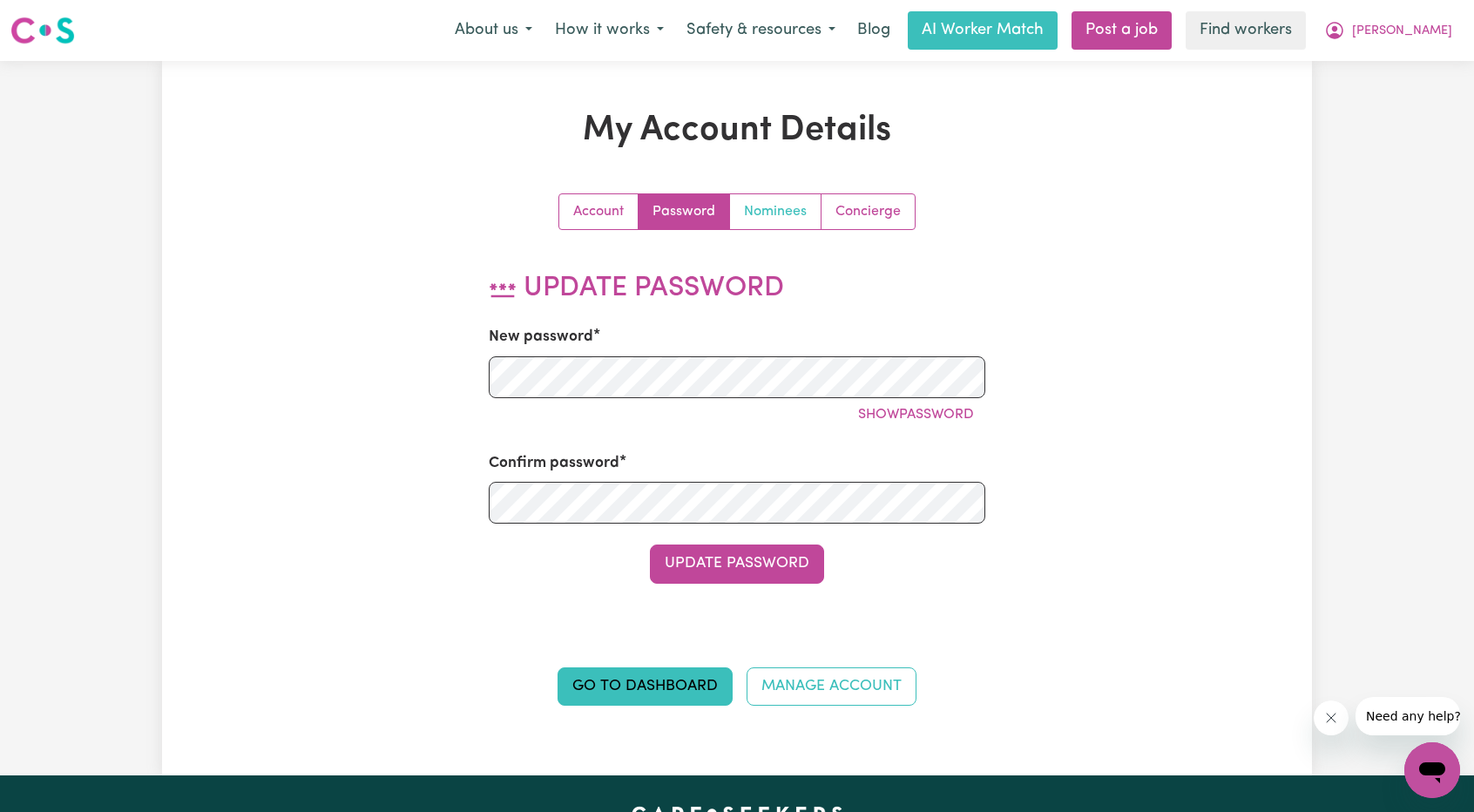
click at [799, 204] on link "Nominees" at bounding box center [776, 211] width 91 height 35
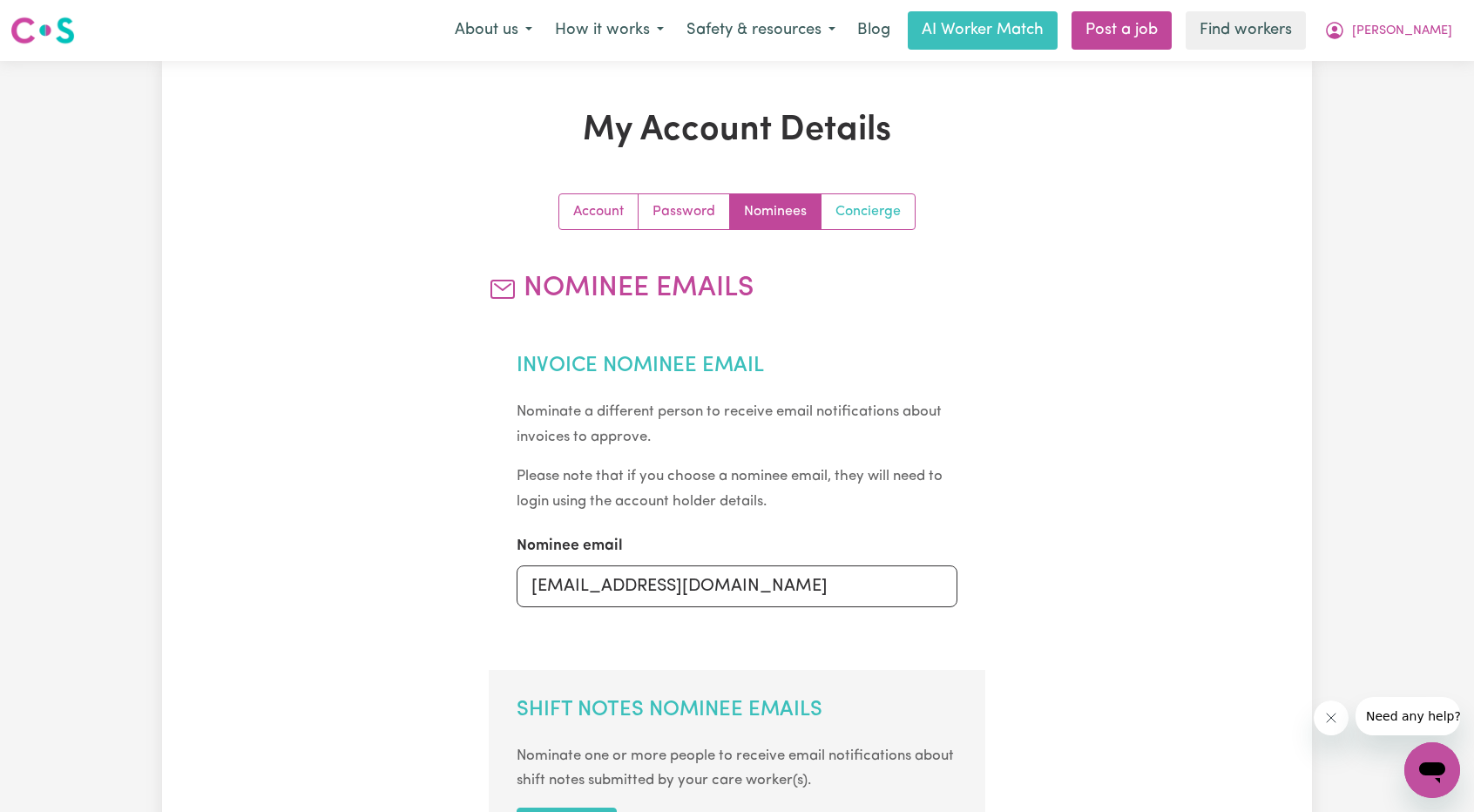
click at [868, 212] on link "Concierge" at bounding box center [868, 211] width 93 height 35
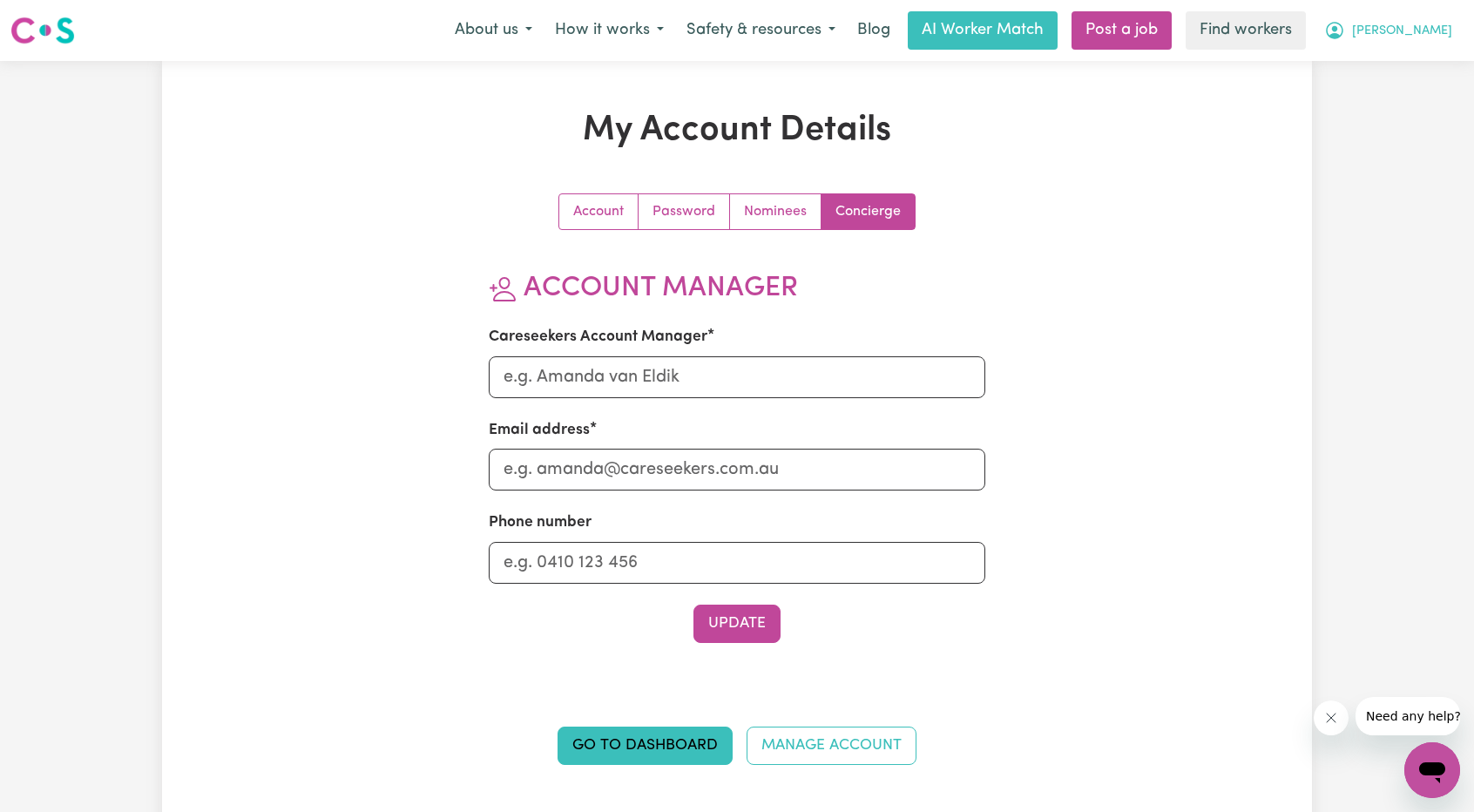
click at [1420, 33] on span "[PERSON_NAME]" at bounding box center [1402, 31] width 100 height 19
click at [1375, 63] on link "My Dashboard" at bounding box center [1394, 67] width 138 height 33
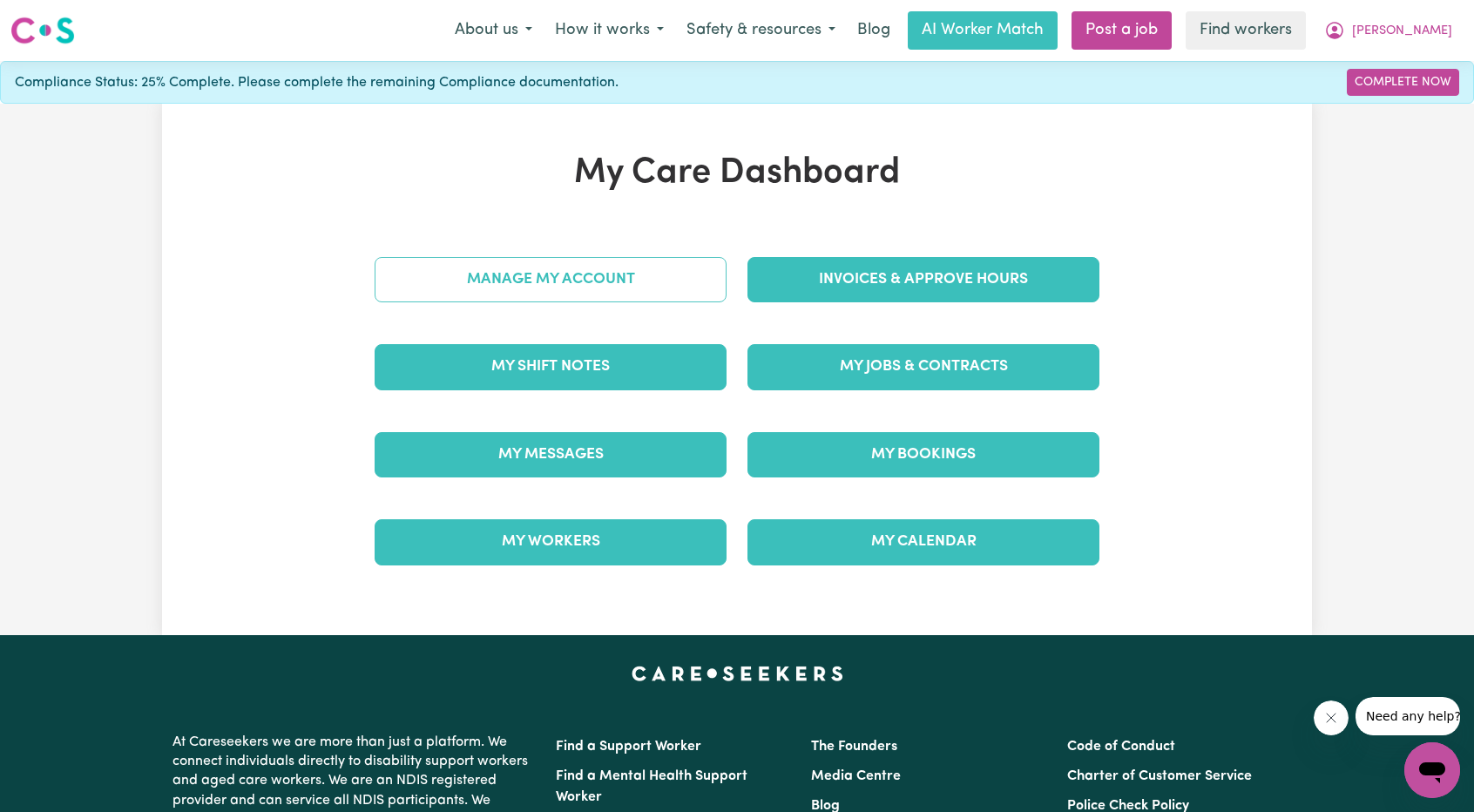
click at [612, 264] on link "Manage My Account" at bounding box center [550, 279] width 352 height 46
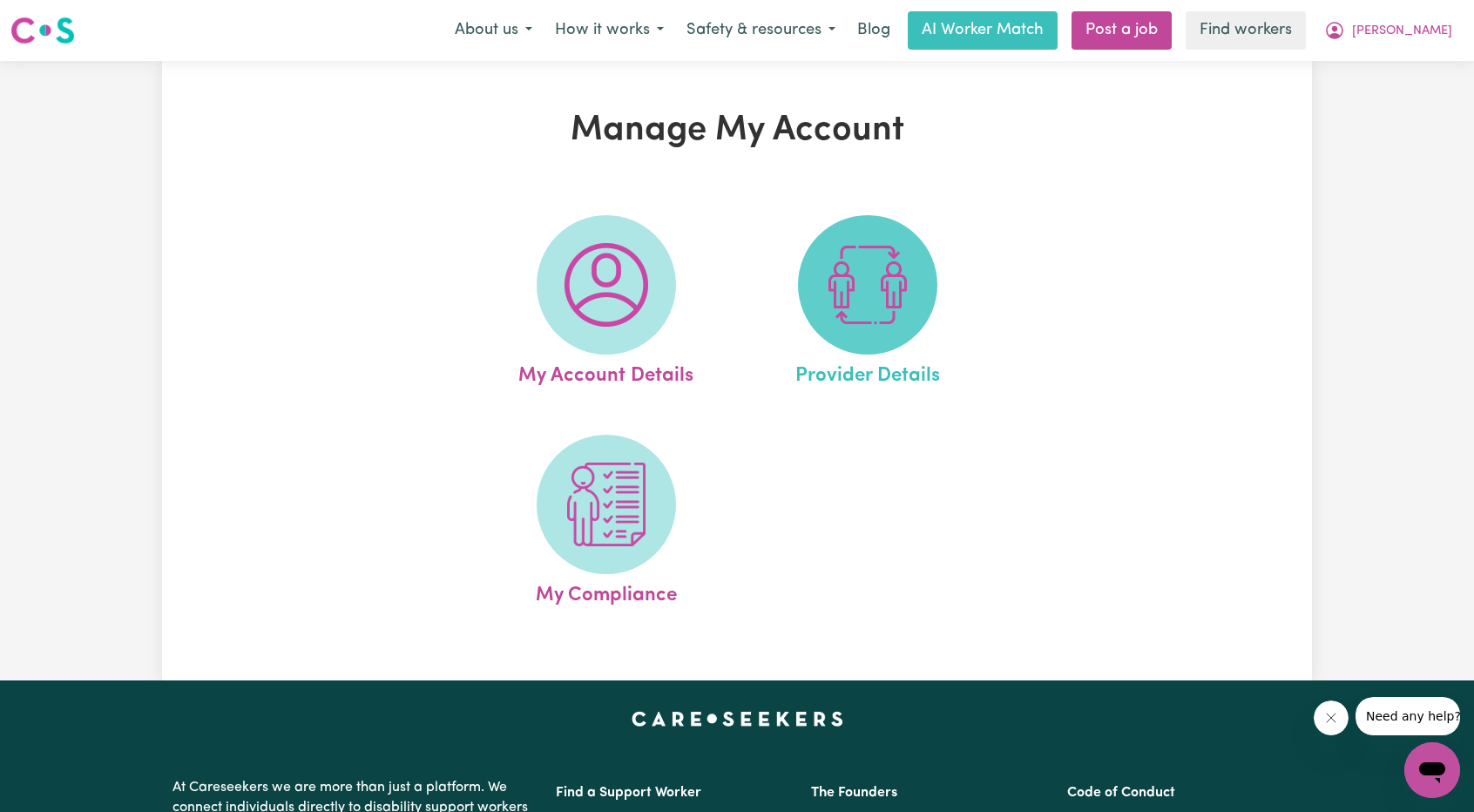
click at [839, 297] on img at bounding box center [868, 284] width 83 height 83
select select "NDIS_FUNDING_AGENCY_MANAGED"
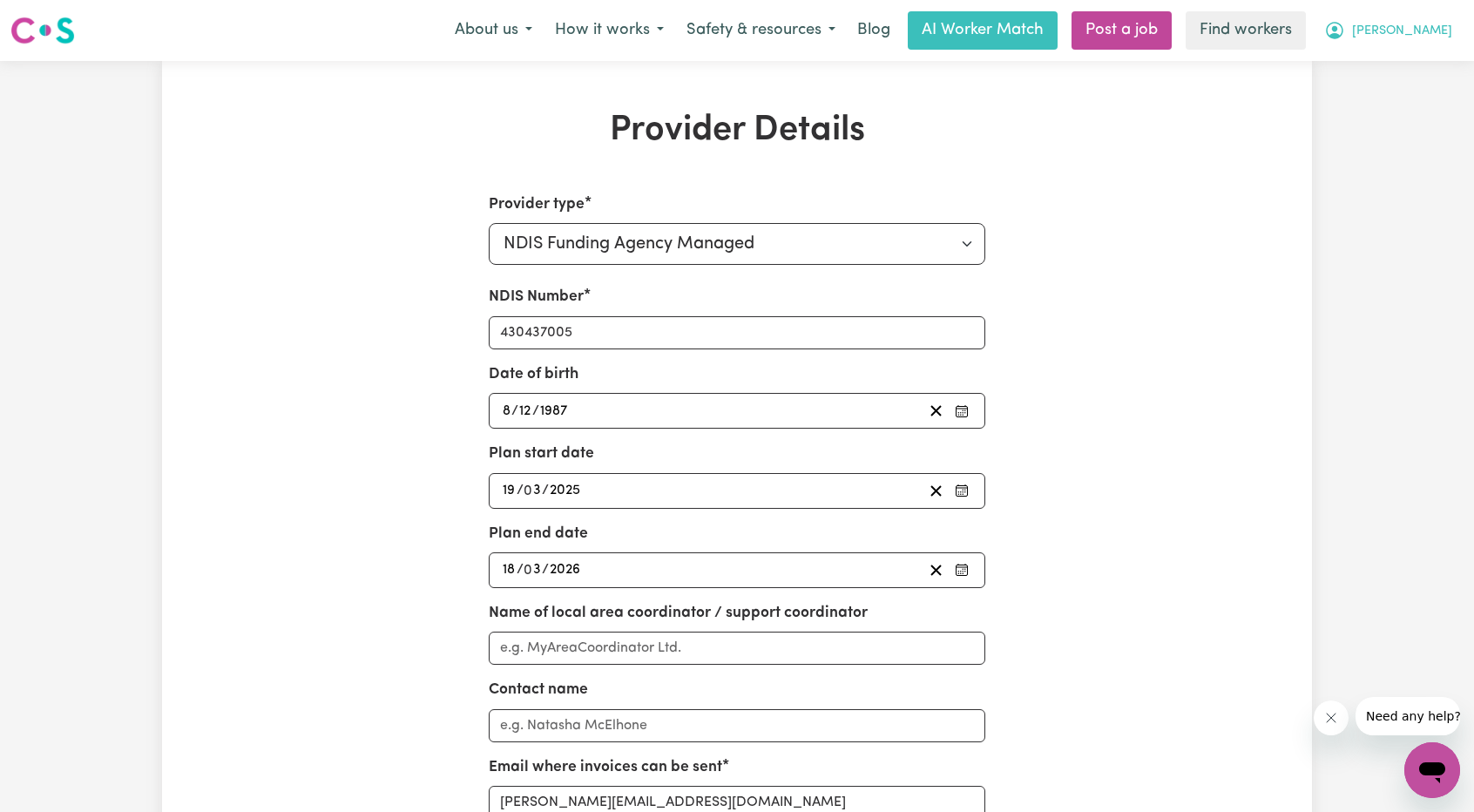
click at [1426, 29] on span "[PERSON_NAME]" at bounding box center [1402, 31] width 100 height 19
click at [1366, 65] on link "My Dashboard" at bounding box center [1394, 67] width 138 height 33
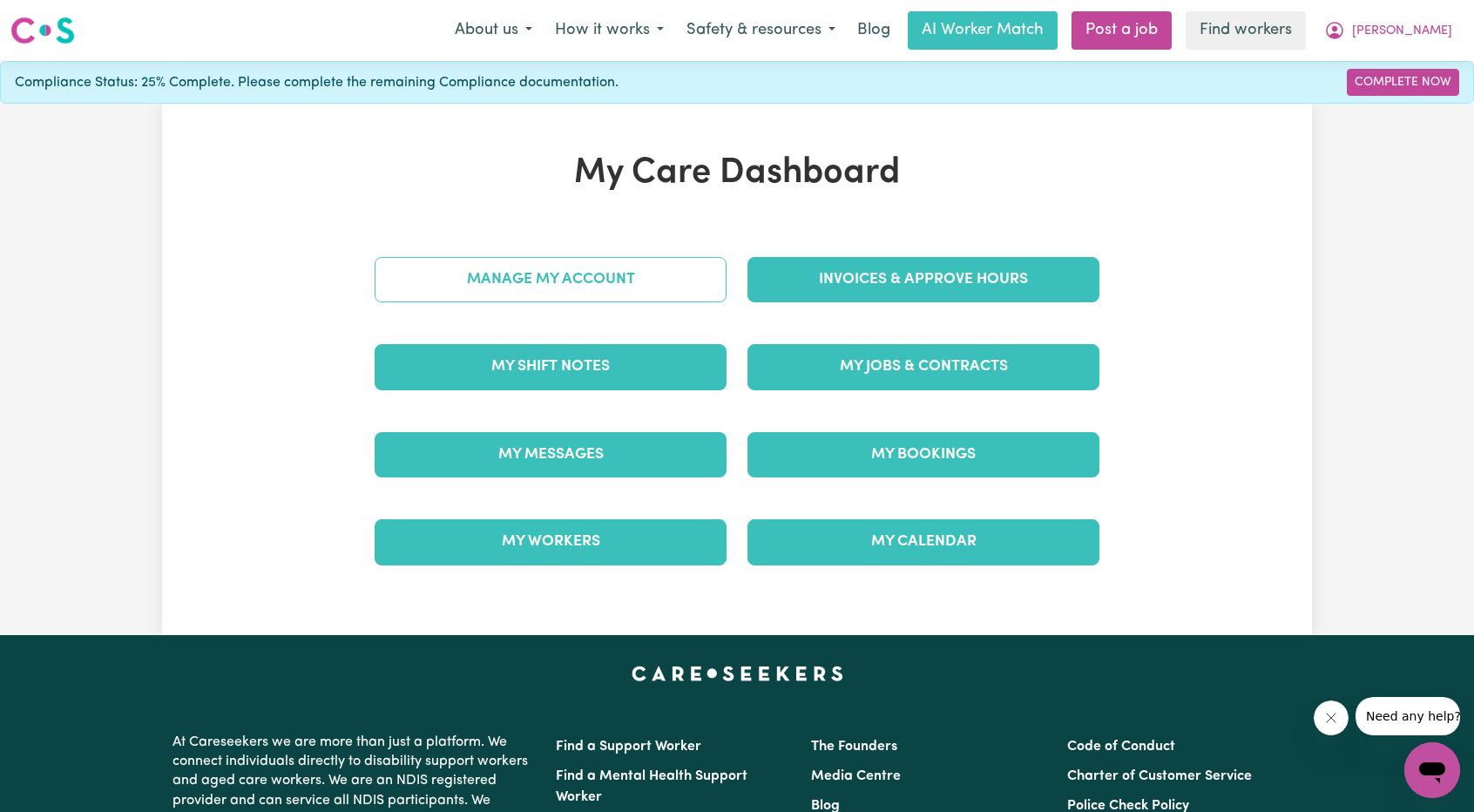
click at [661, 290] on link "Manage My Account" at bounding box center [550, 279] width 352 height 46
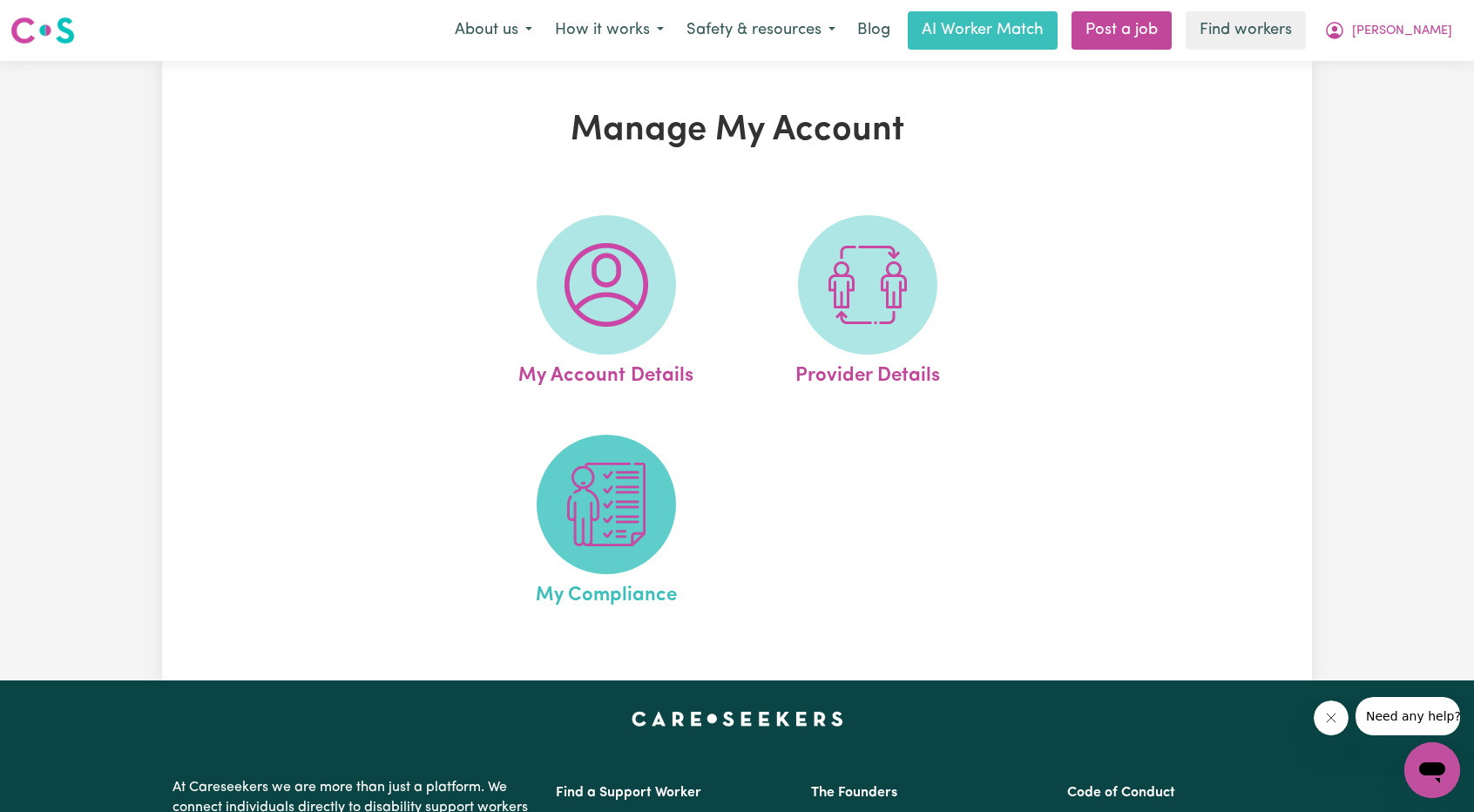
click at [589, 515] on img at bounding box center [606, 504] width 83 height 83
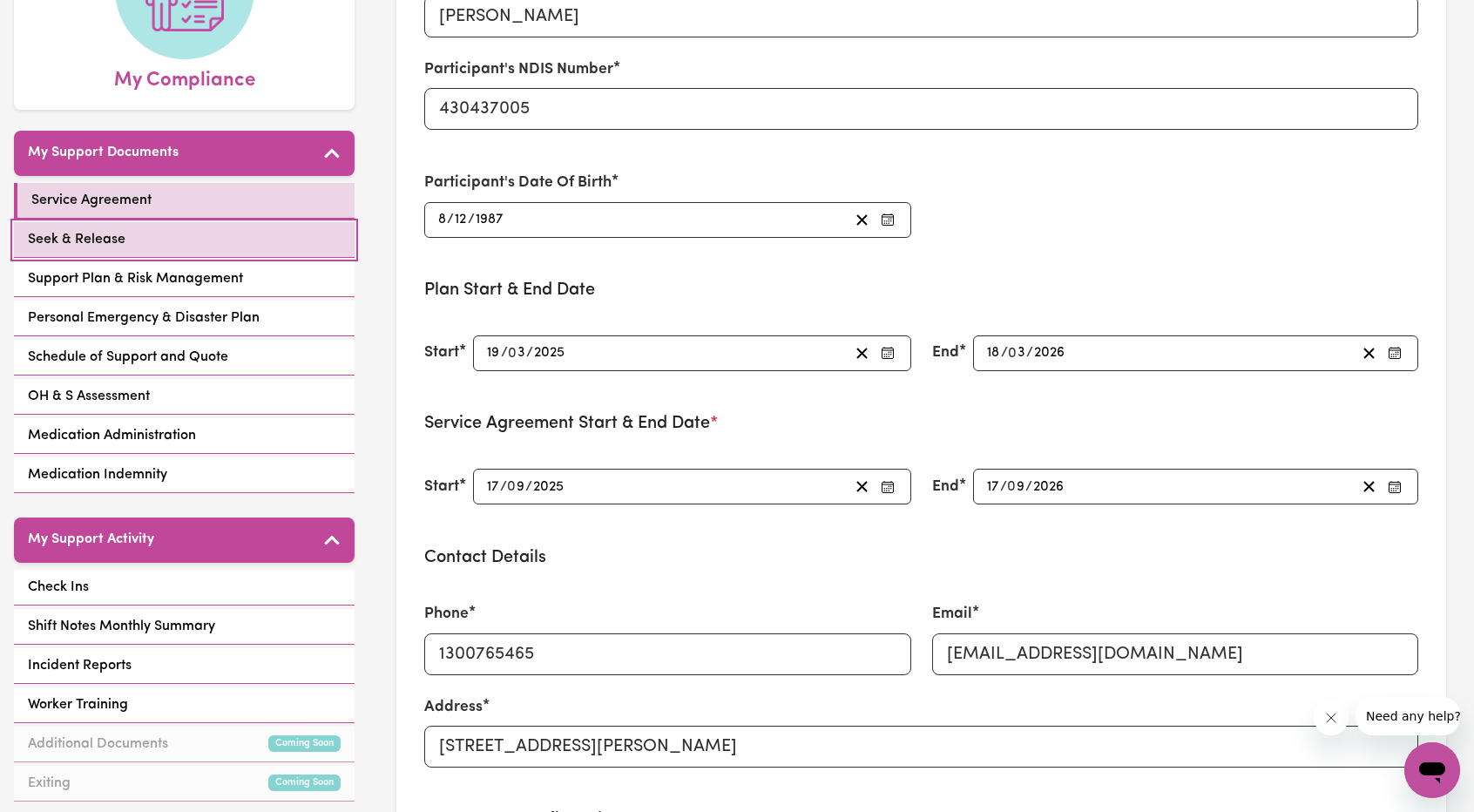
click at [117, 222] on link "Seek & Release" at bounding box center [184, 240] width 341 height 36
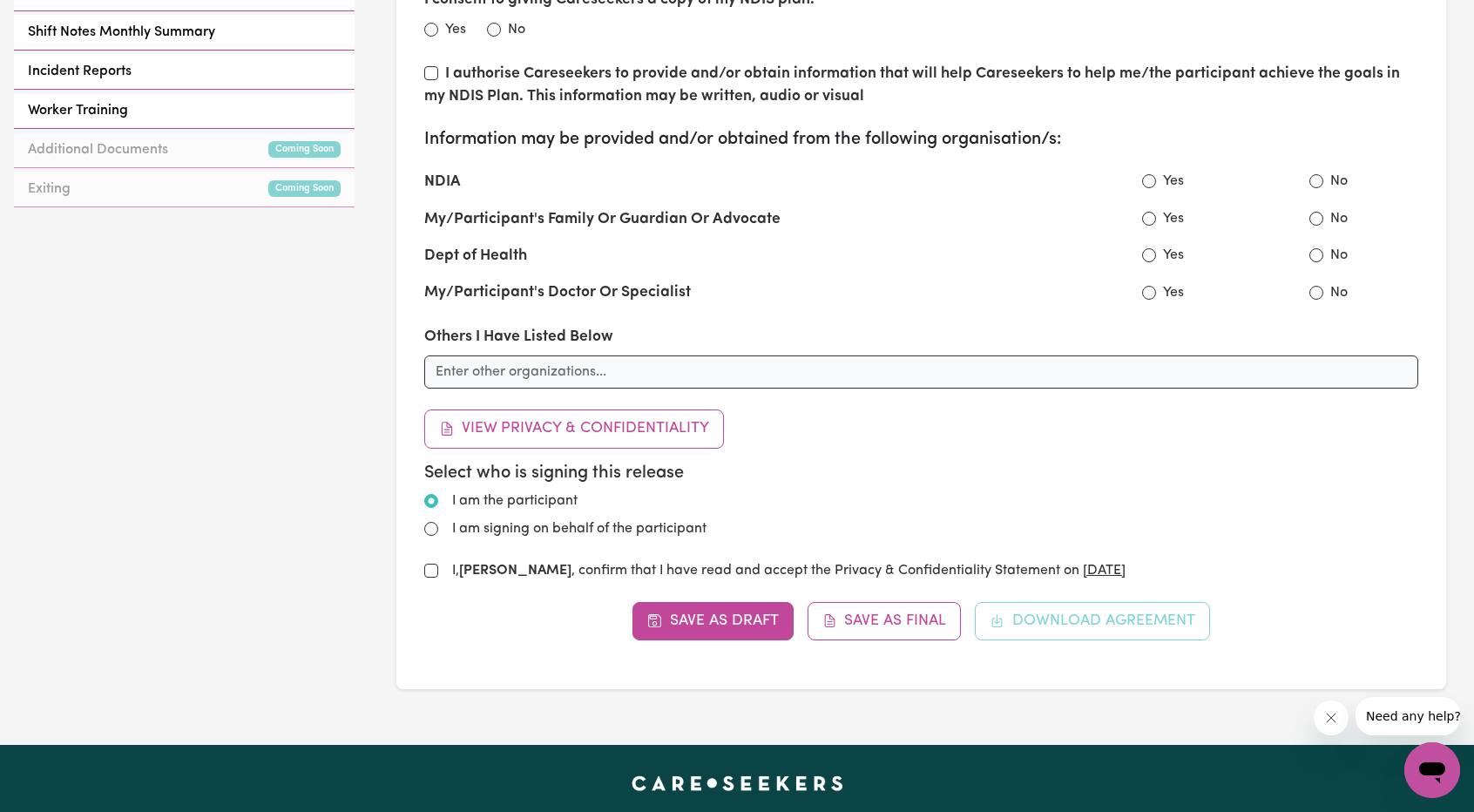
scroll to position [871, 0]
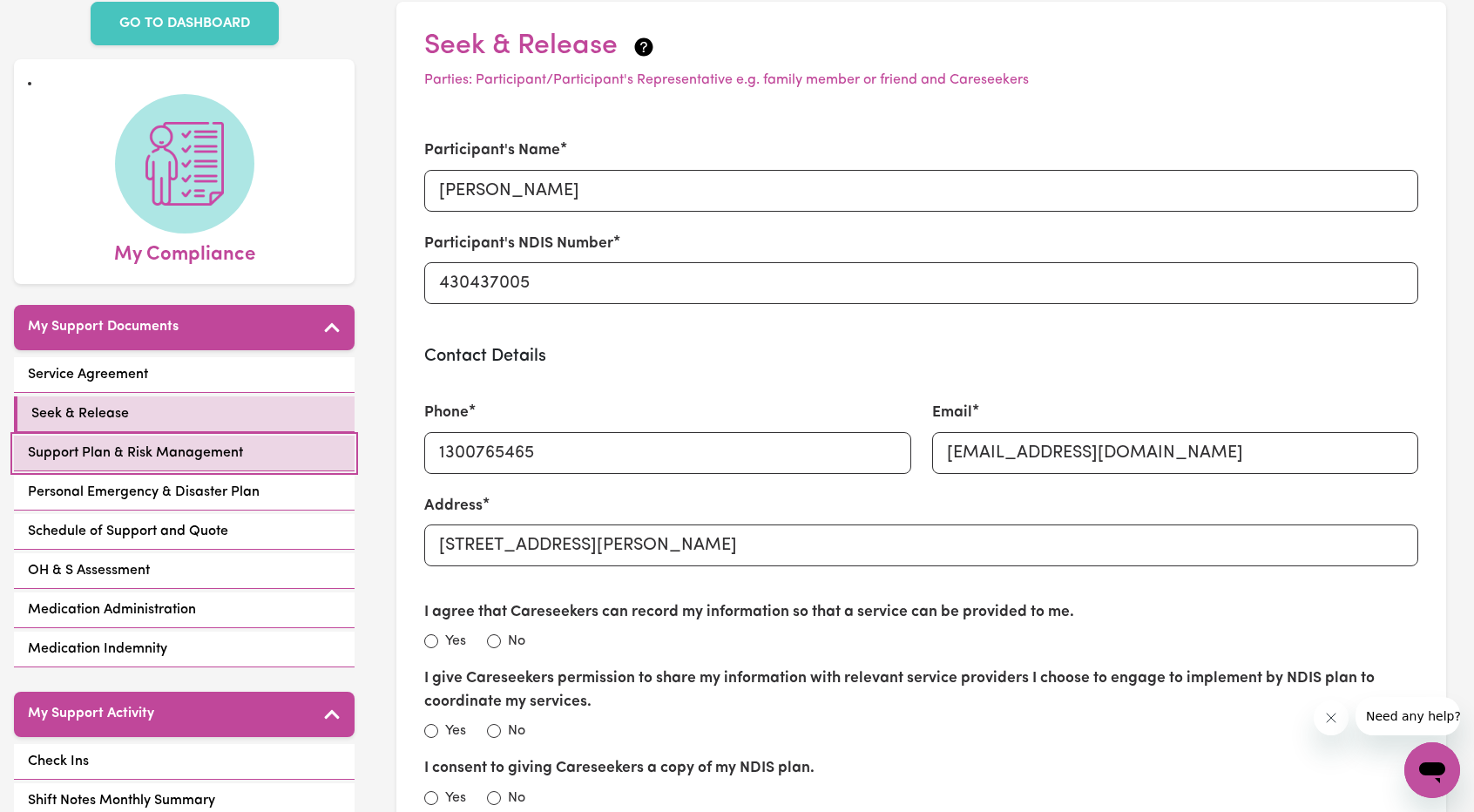
click at [167, 443] on span "Support Plan & Risk Management" at bounding box center [135, 453] width 215 height 21
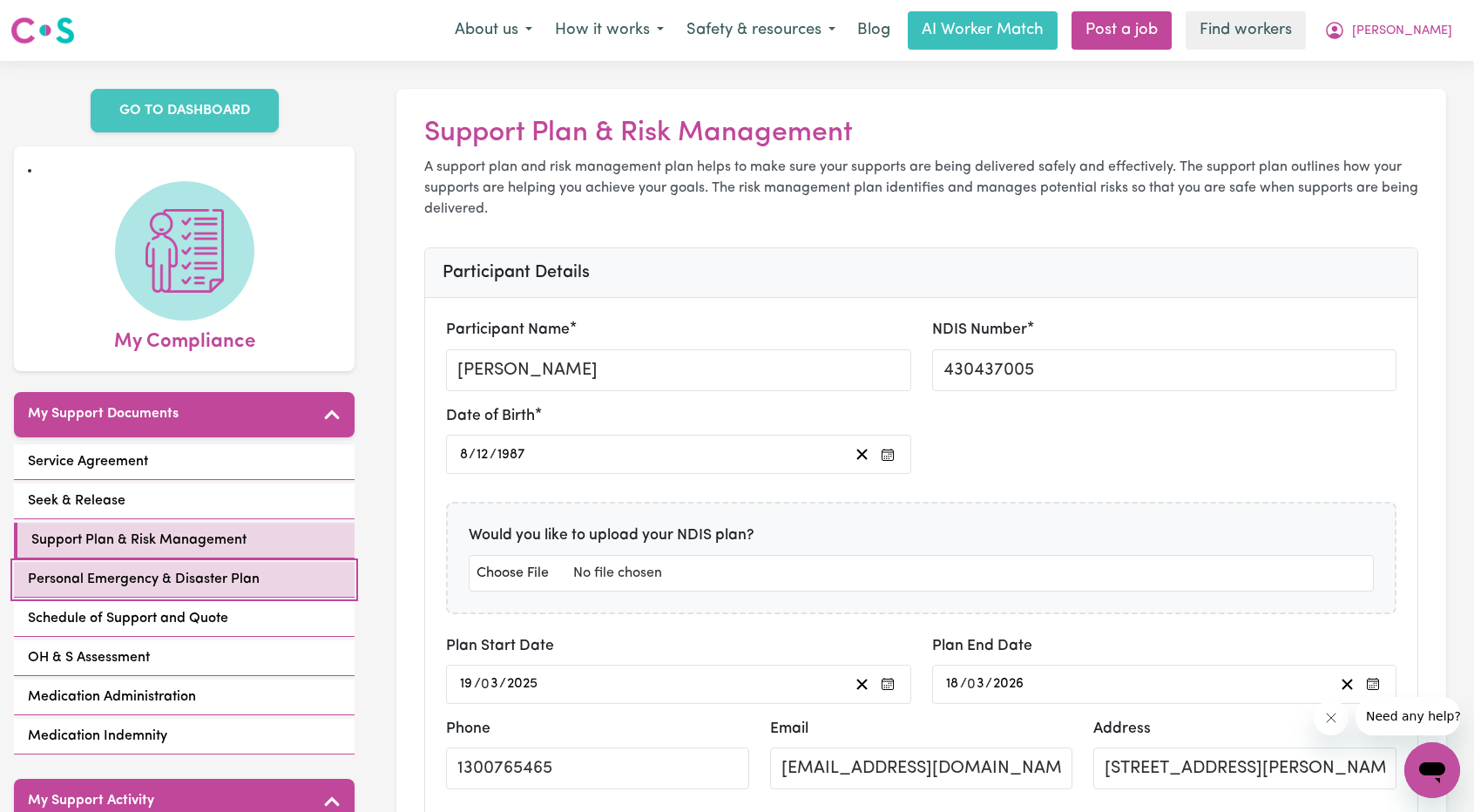
click at [136, 568] on span "Personal Emergency & Disaster Plan" at bounding box center [144, 578] width 232 height 21
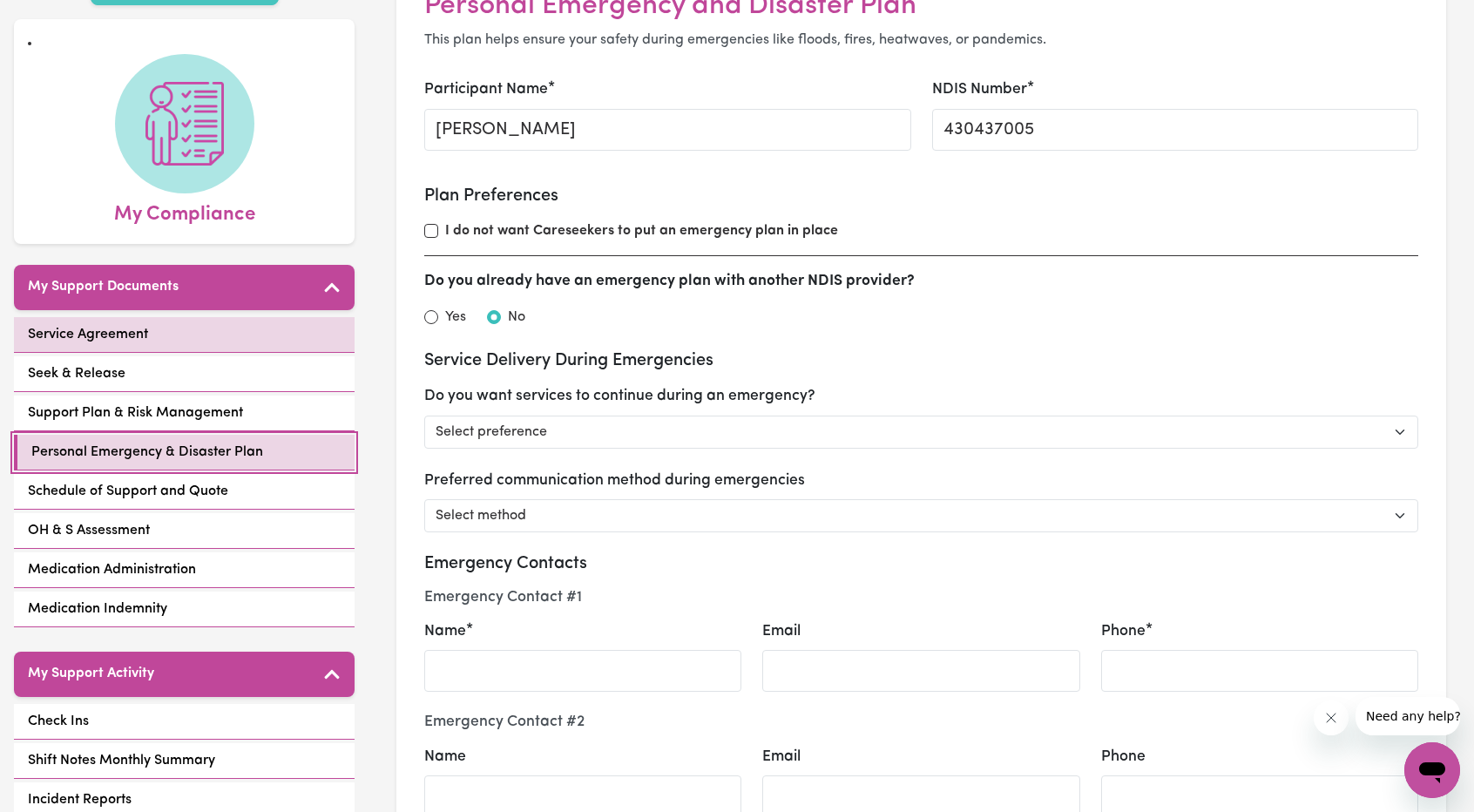
scroll to position [261, 0]
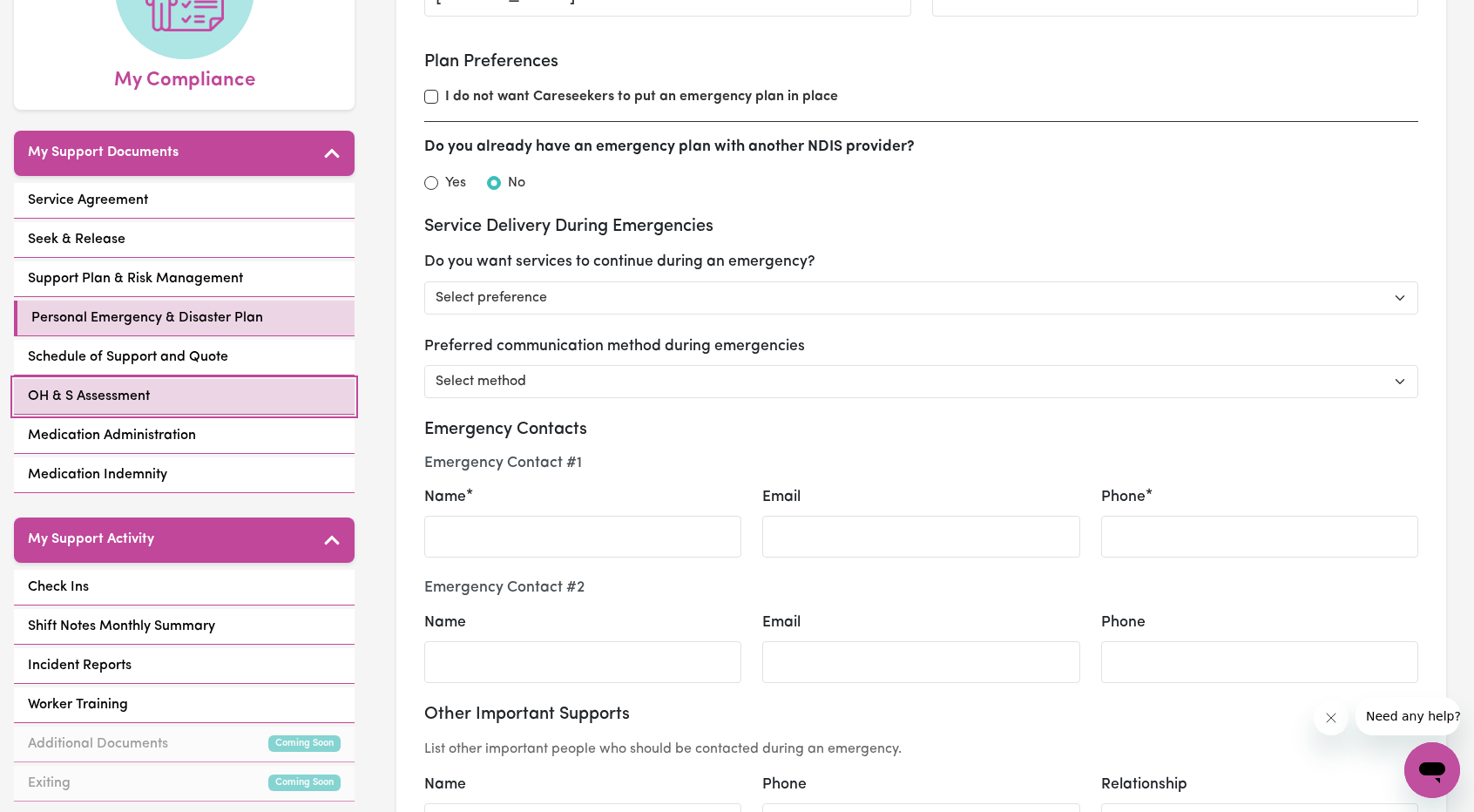
click at [156, 379] on link "OH & S Assessment" at bounding box center [184, 397] width 341 height 36
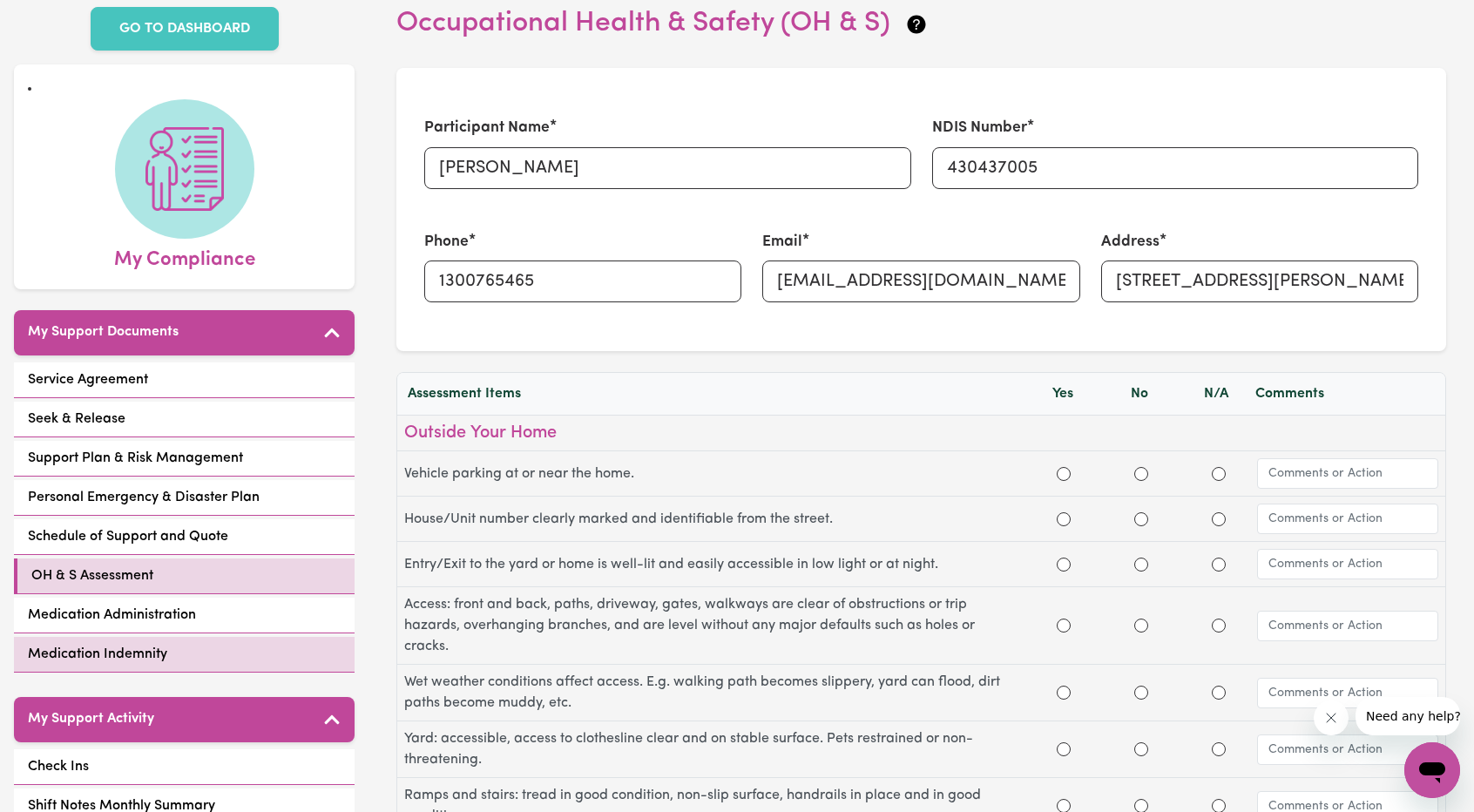
scroll to position [87, 0]
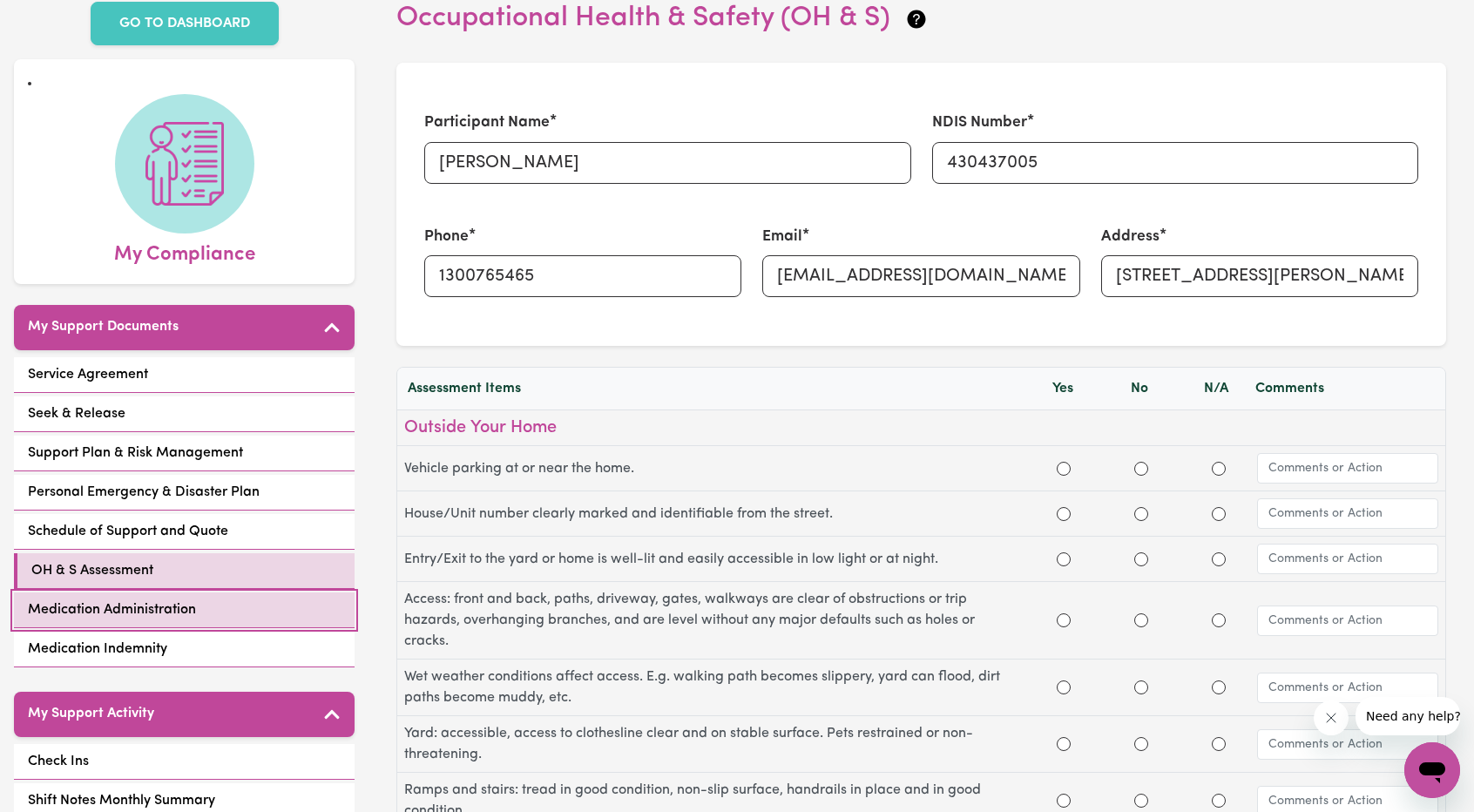
click at [190, 599] on span "Medication Administration" at bounding box center [112, 609] width 168 height 21
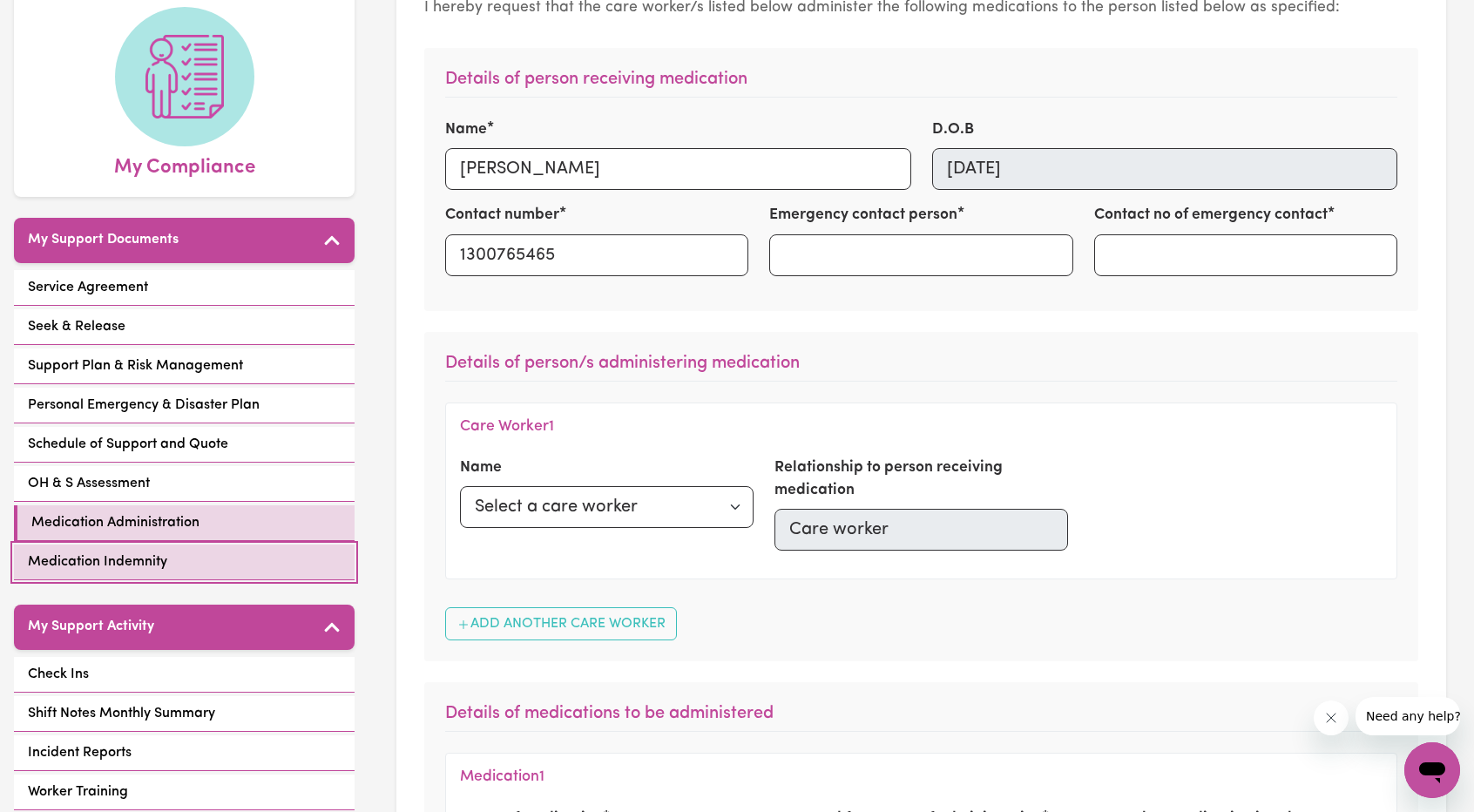
click at [184, 545] on link "Medication Indemnity" at bounding box center [184, 562] width 341 height 36
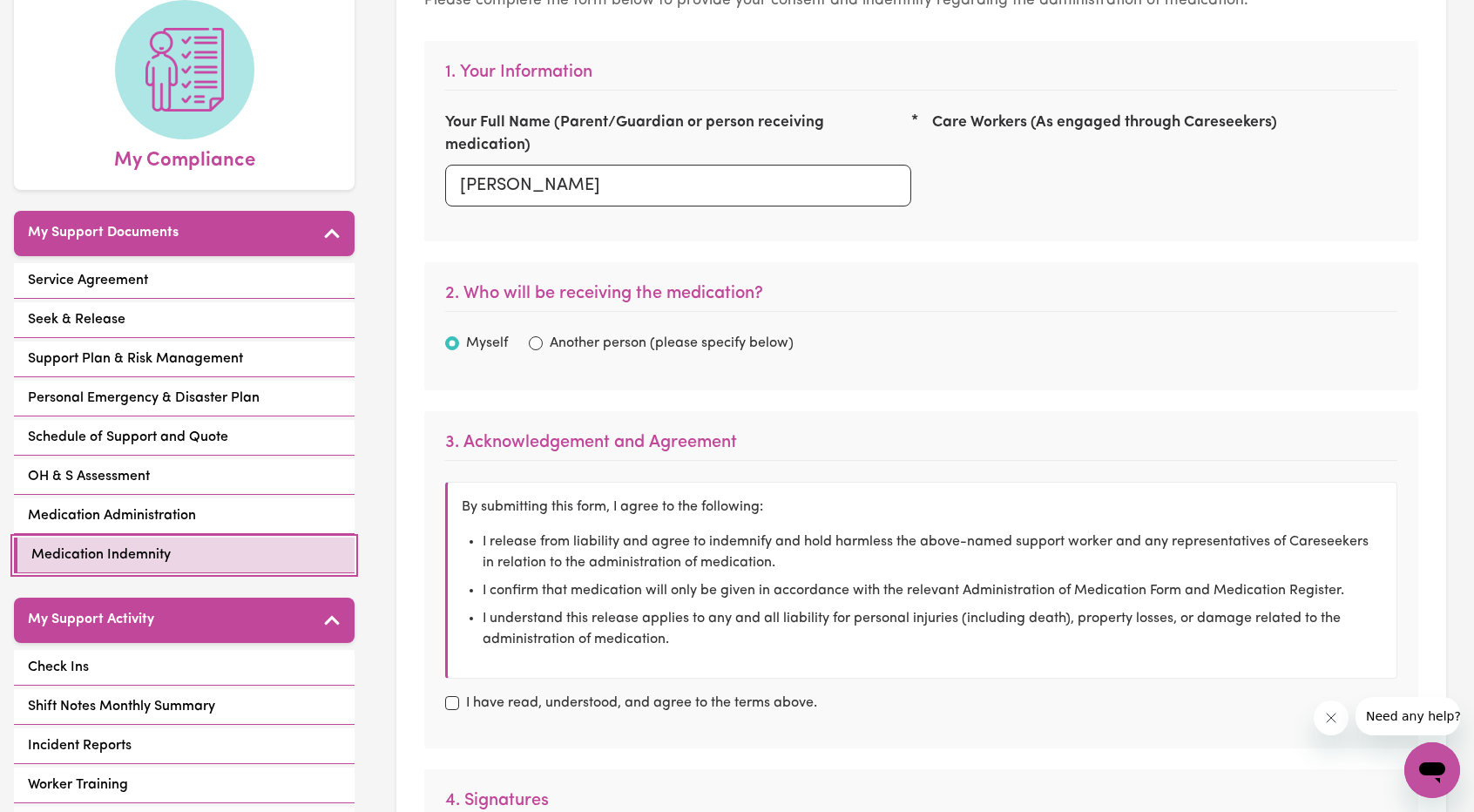
scroll to position [174, 0]
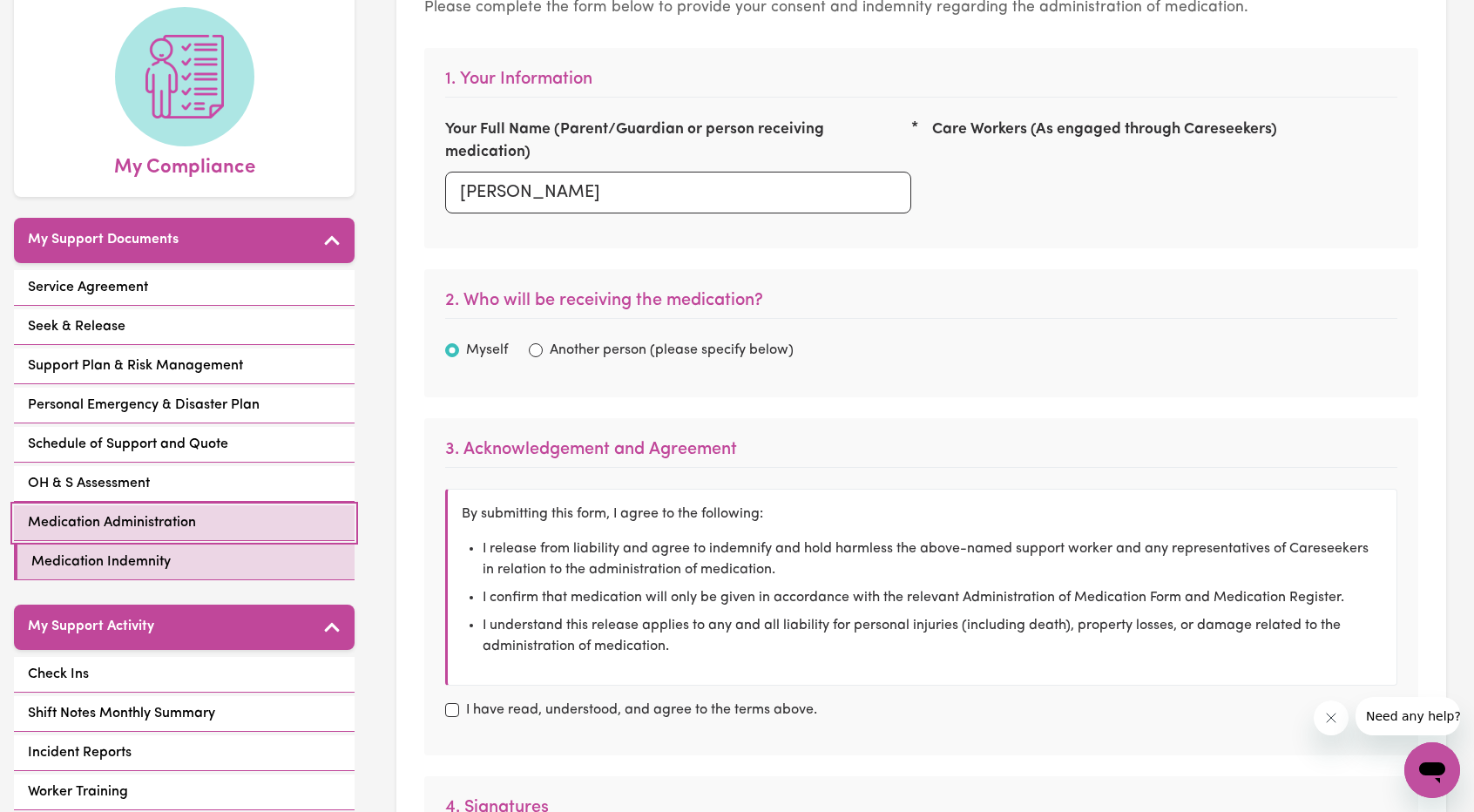
click at [106, 505] on link "Medication Administration" at bounding box center [184, 523] width 341 height 36
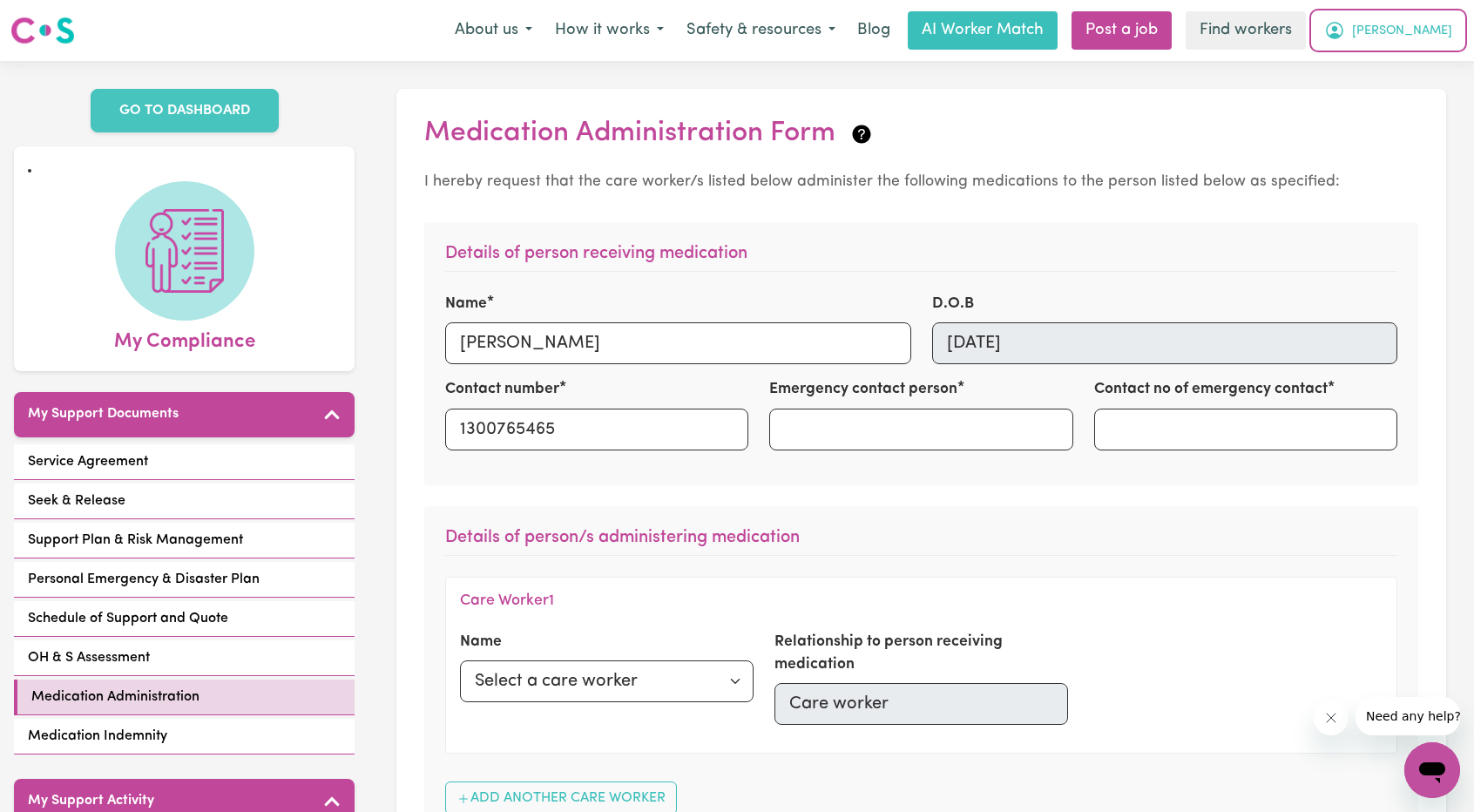
click at [1434, 22] on span "[PERSON_NAME]" at bounding box center [1402, 31] width 100 height 19
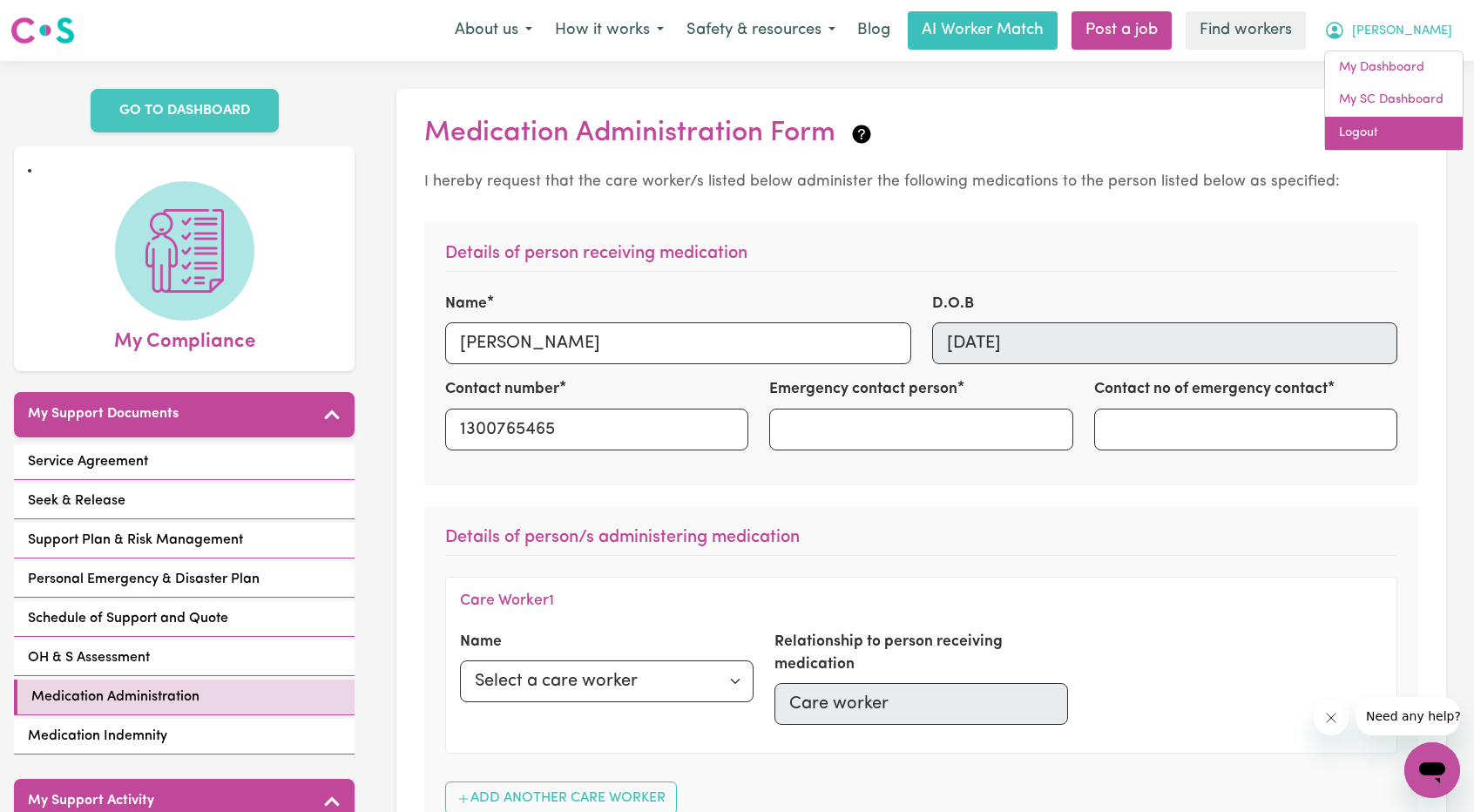
click at [1368, 128] on link "Logout" at bounding box center [1394, 133] width 138 height 33
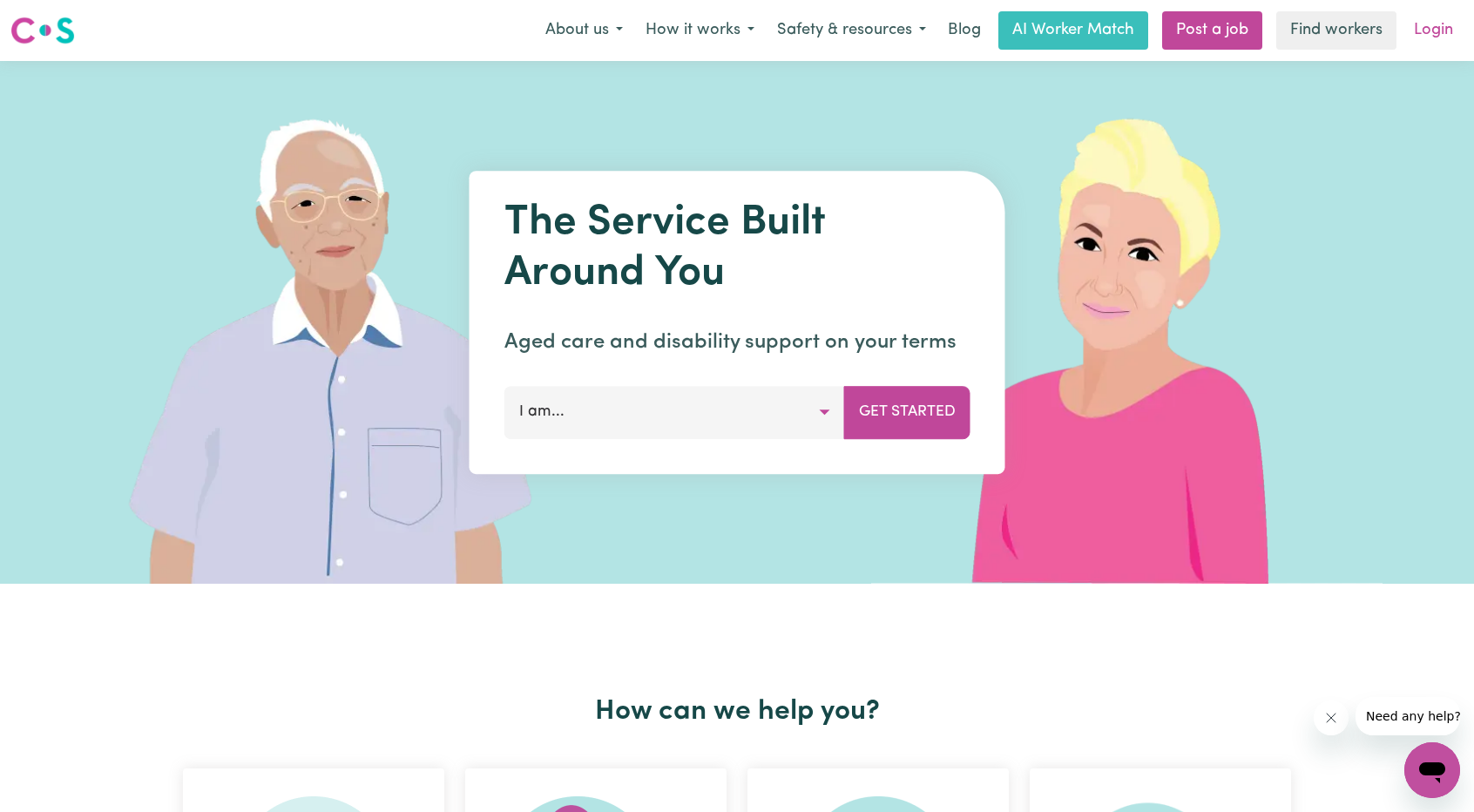
click at [1435, 47] on link "Login" at bounding box center [1433, 30] width 60 height 39
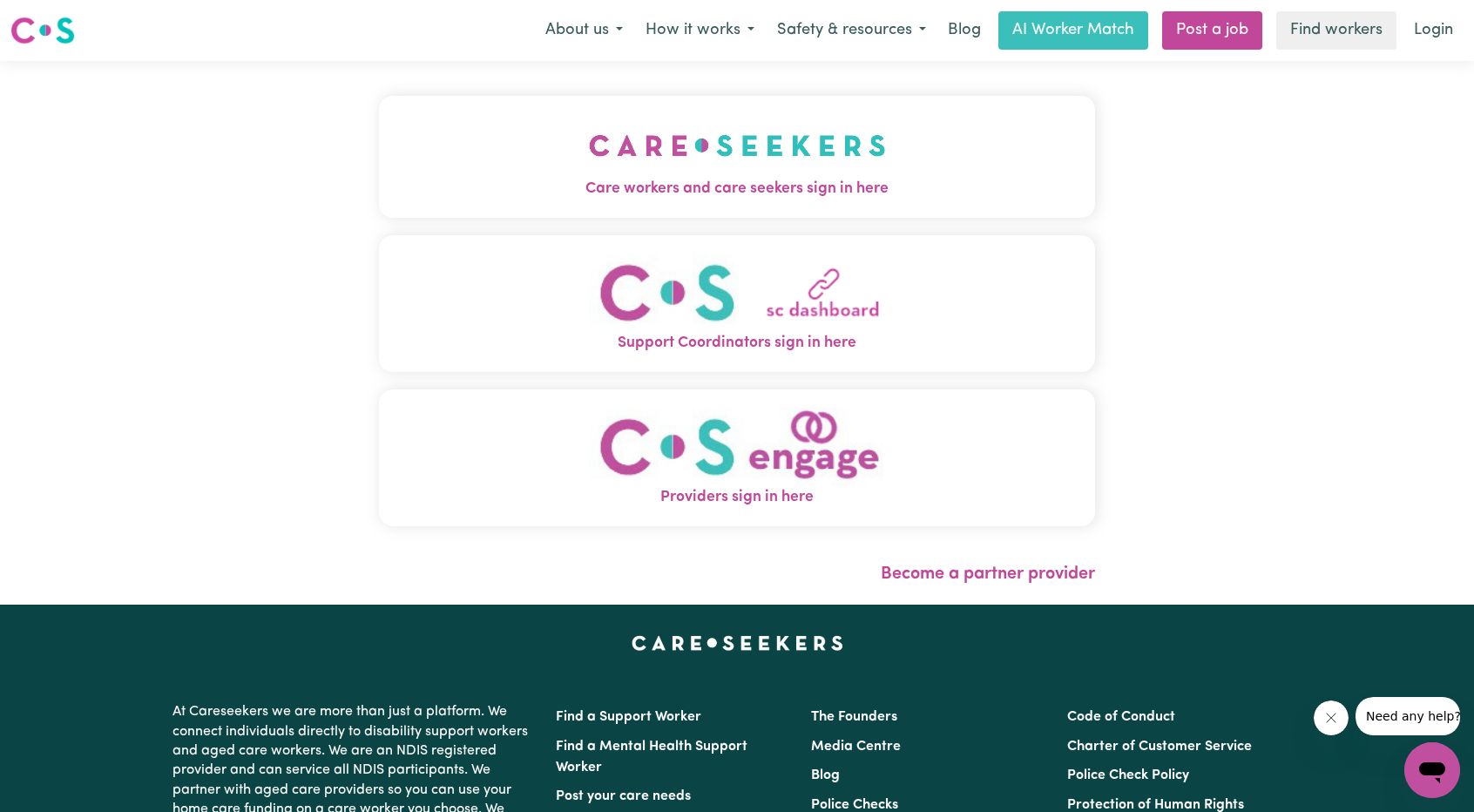
click at [719, 130] on button "Care workers and care seekers sign in here" at bounding box center [737, 156] width 716 height 122
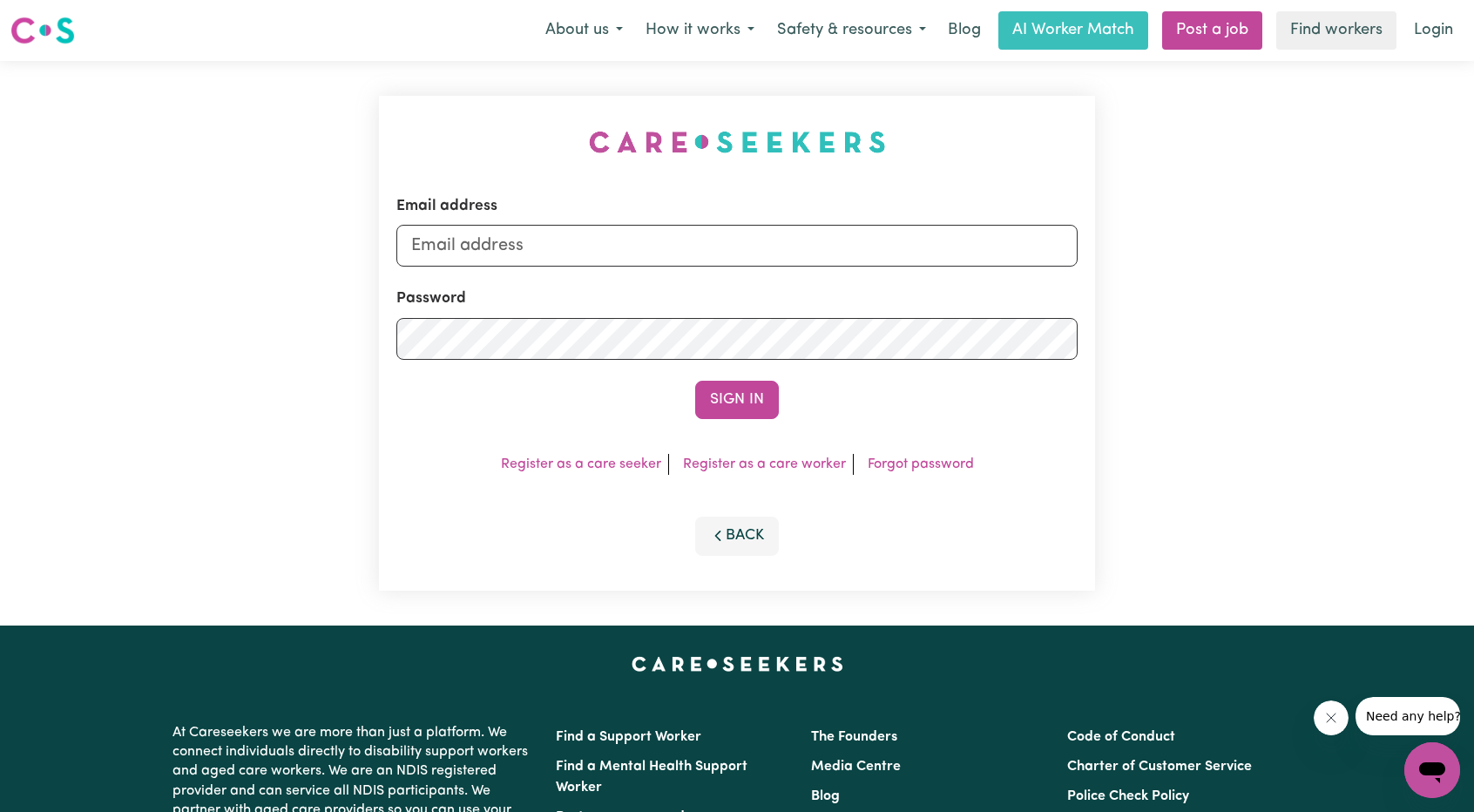
click at [867, 213] on div "Email address" at bounding box center [737, 231] width 682 height 71
click at [838, 238] on input "Email address" at bounding box center [737, 246] width 682 height 42
click at [944, 322] on form "Email address [EMAIL_ADDRESS][PERSON_NAME][DOMAIN_NAME] Password Sign In" at bounding box center [737, 307] width 682 height 224
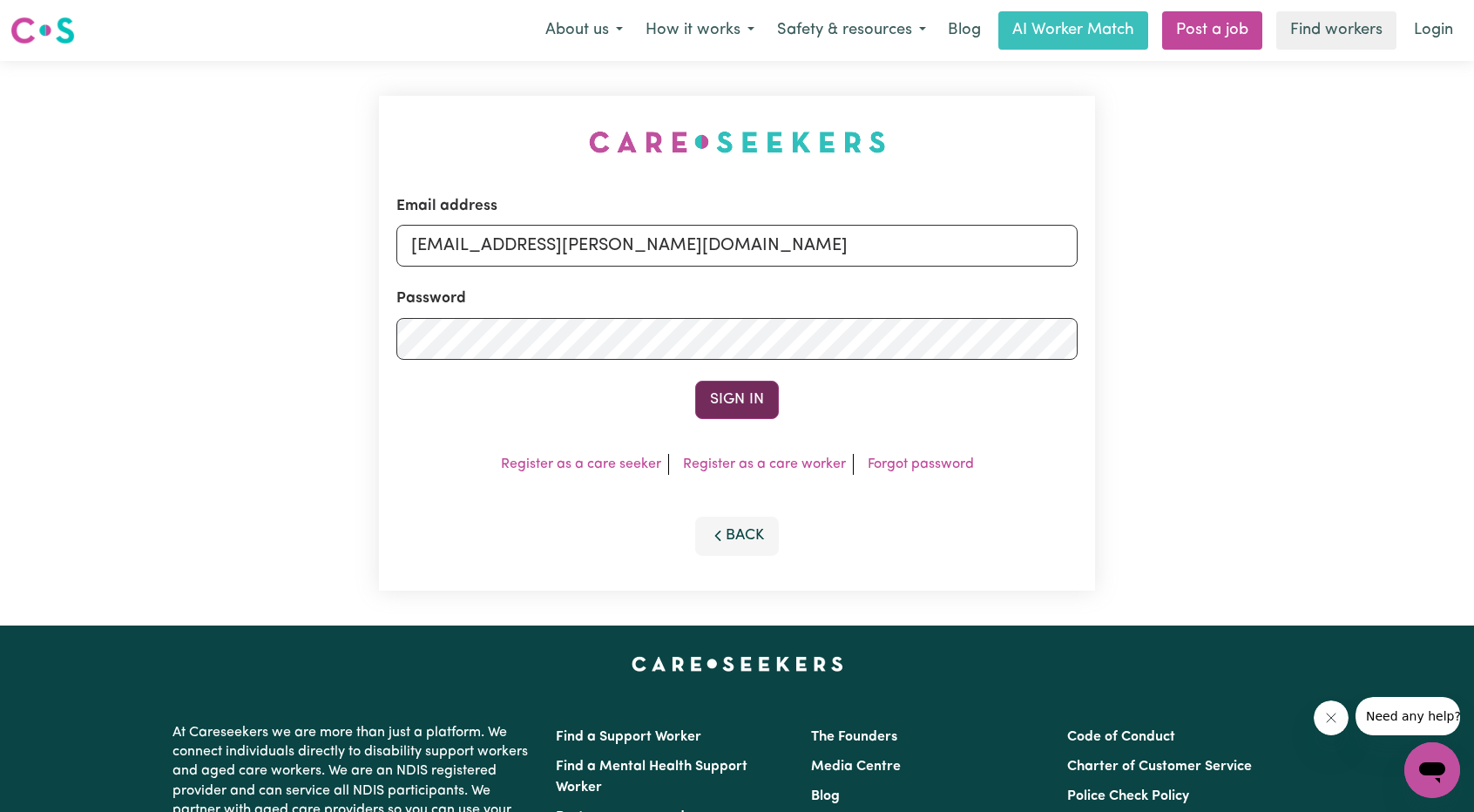
type input "[EMAIL_ADDRESS][PERSON_NAME][DOMAIN_NAME]"
click at [763, 405] on button "Sign In" at bounding box center [737, 399] width 83 height 39
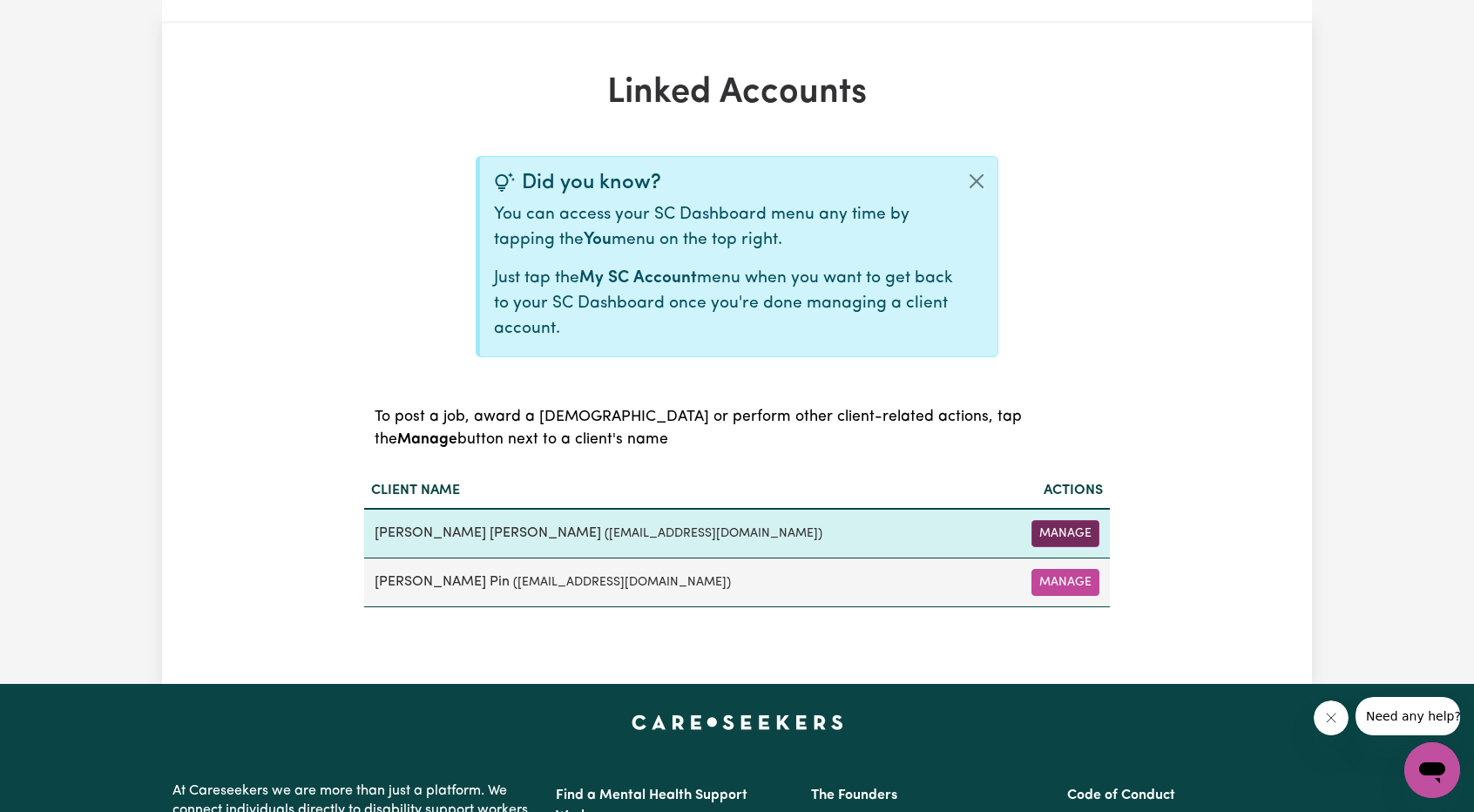
click at [1065, 520] on button "Manage" at bounding box center [1065, 533] width 68 height 27
click at [1060, 527] on td "Manage" at bounding box center [1041, 534] width 138 height 50
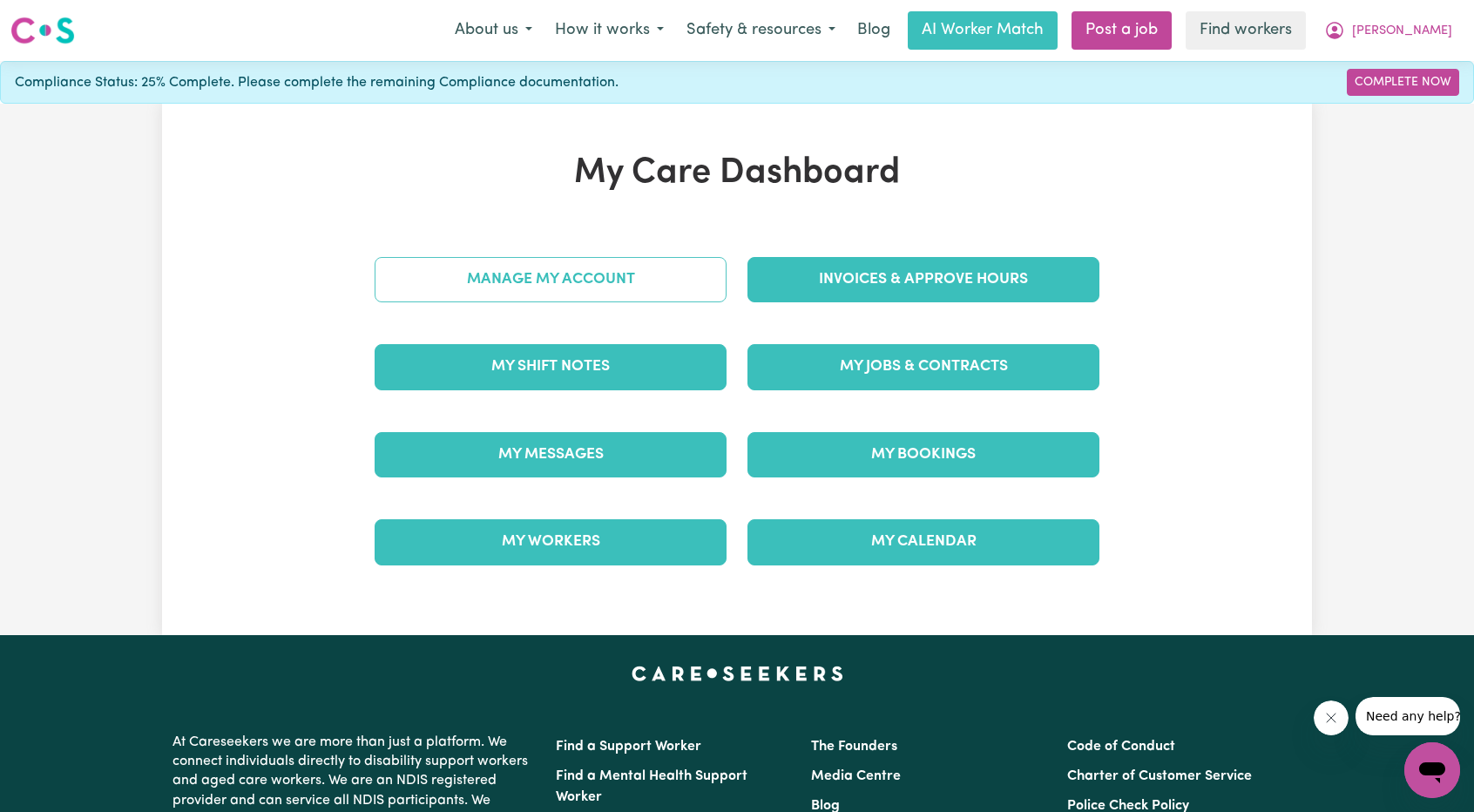
click at [631, 271] on link "Manage My Account" at bounding box center [550, 279] width 352 height 46
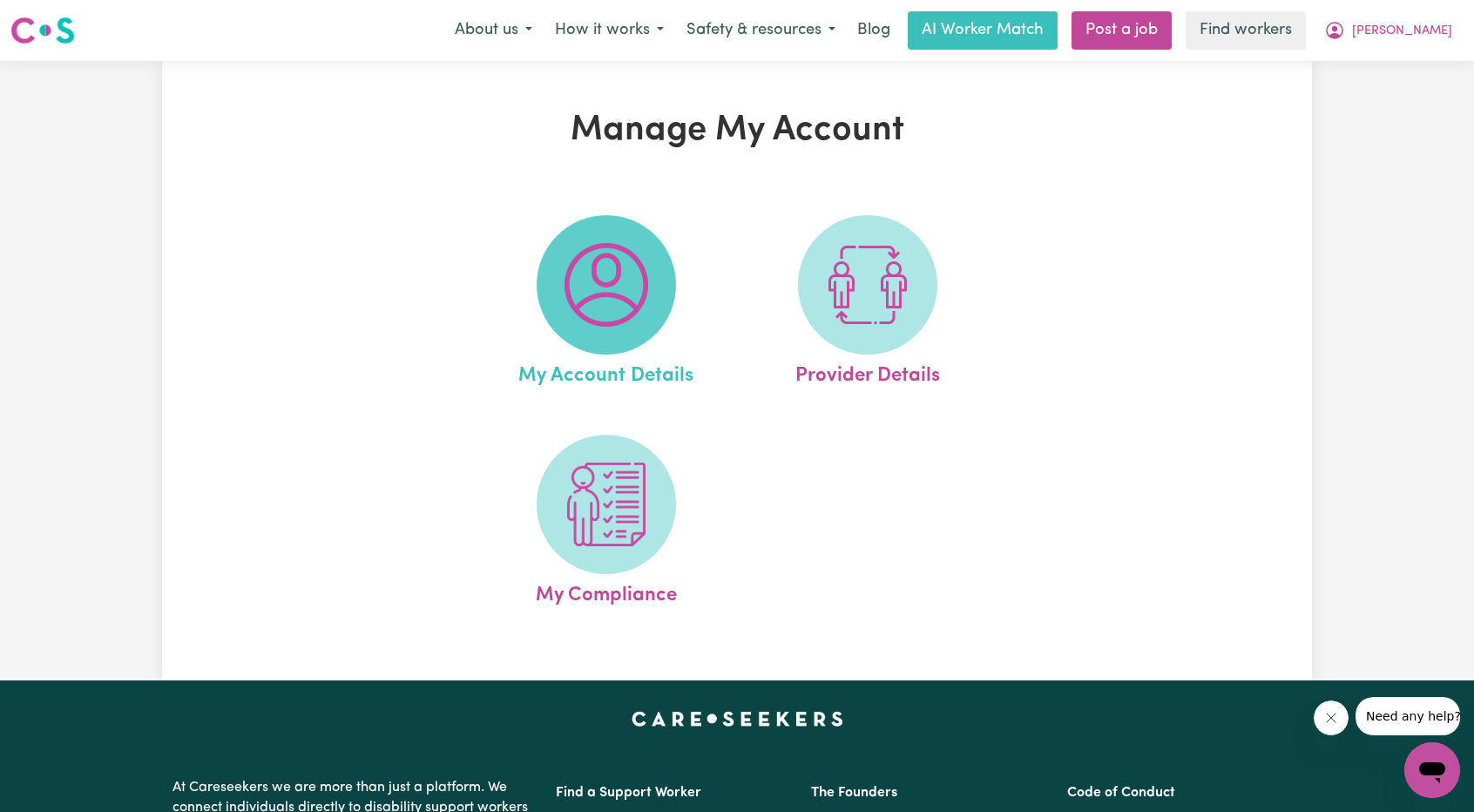
click at [629, 295] on img at bounding box center [606, 284] width 83 height 83
select select "Australian"
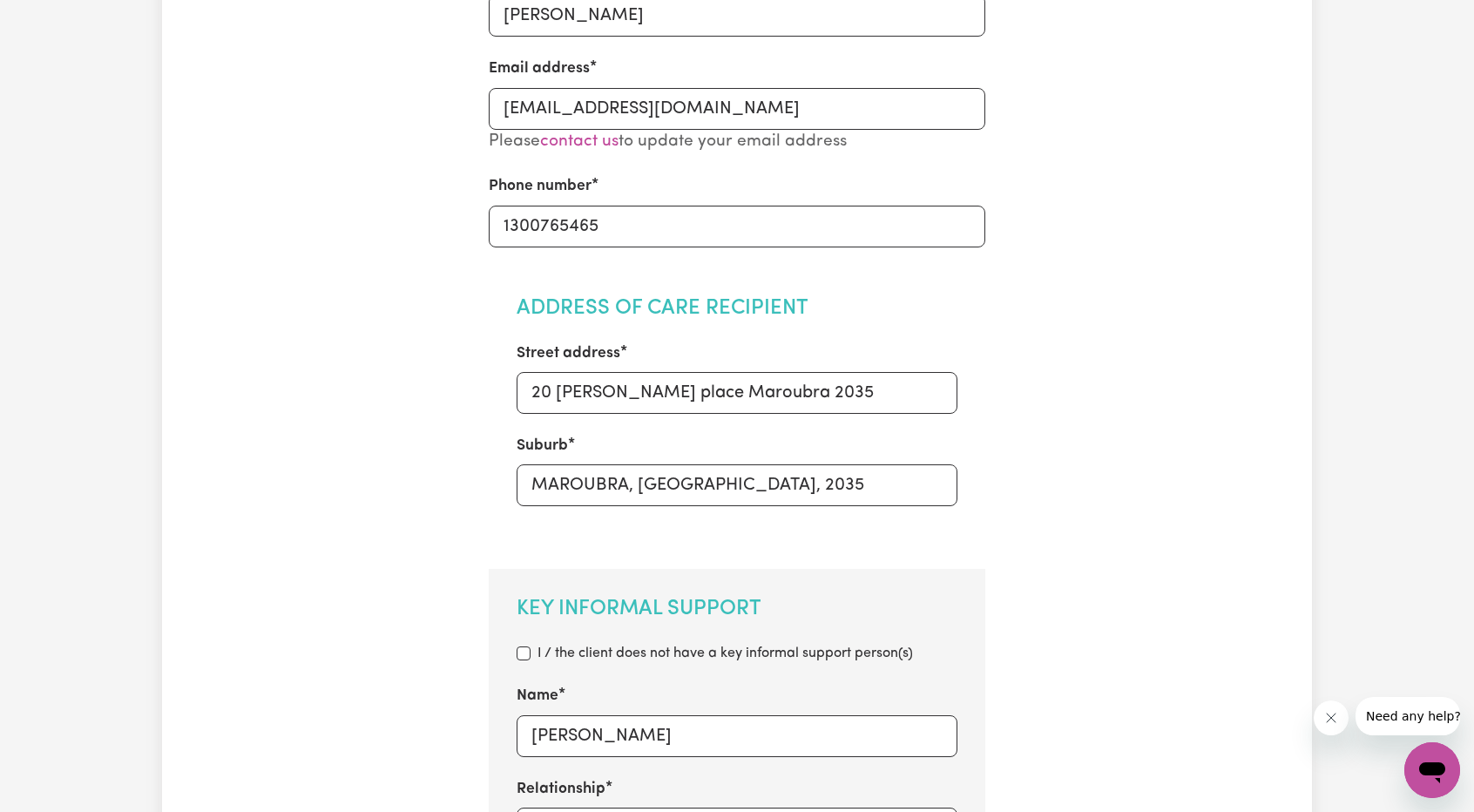
scroll to position [523, 0]
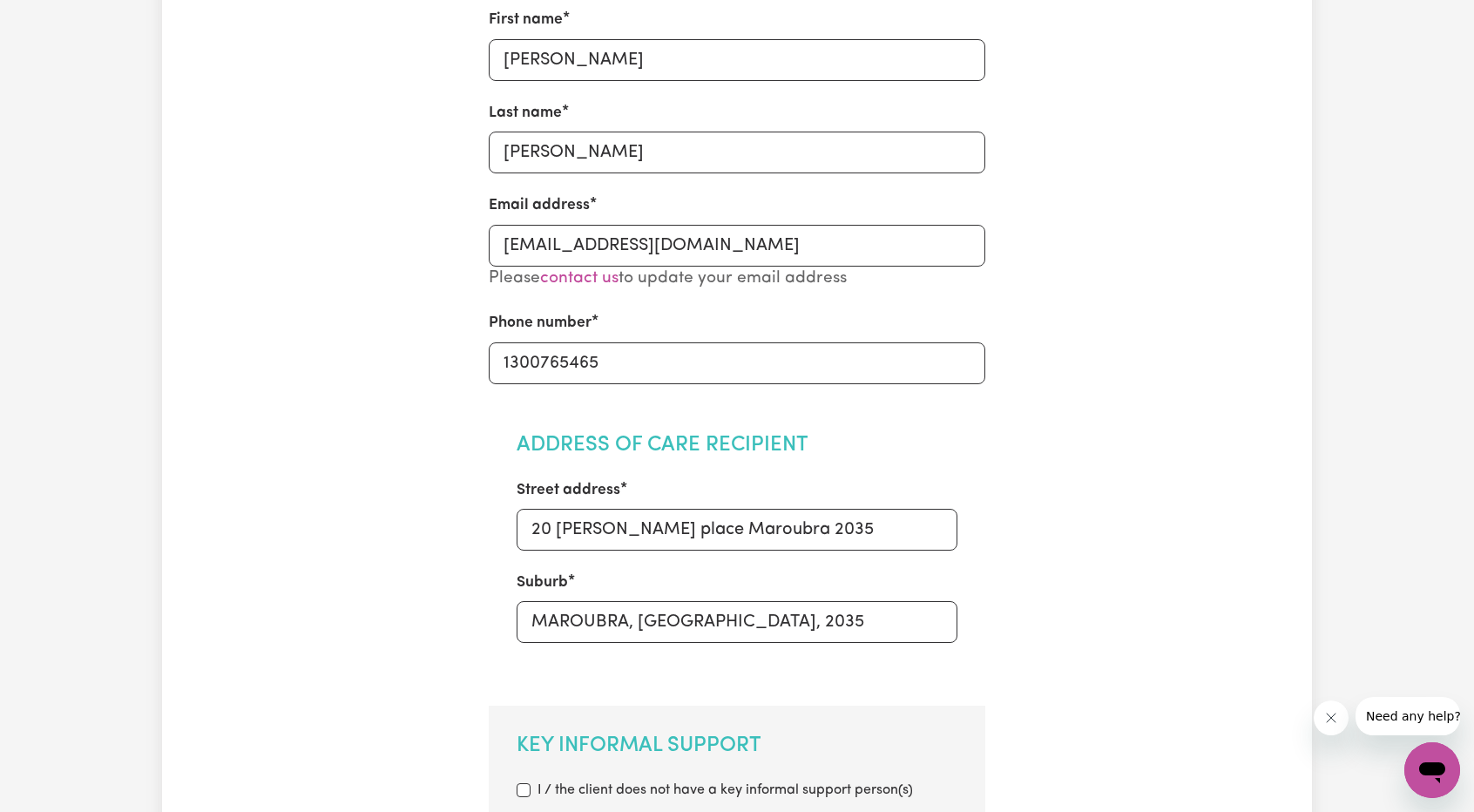
scroll to position [0, 0]
